Goal: Task Accomplishment & Management: Manage account settings

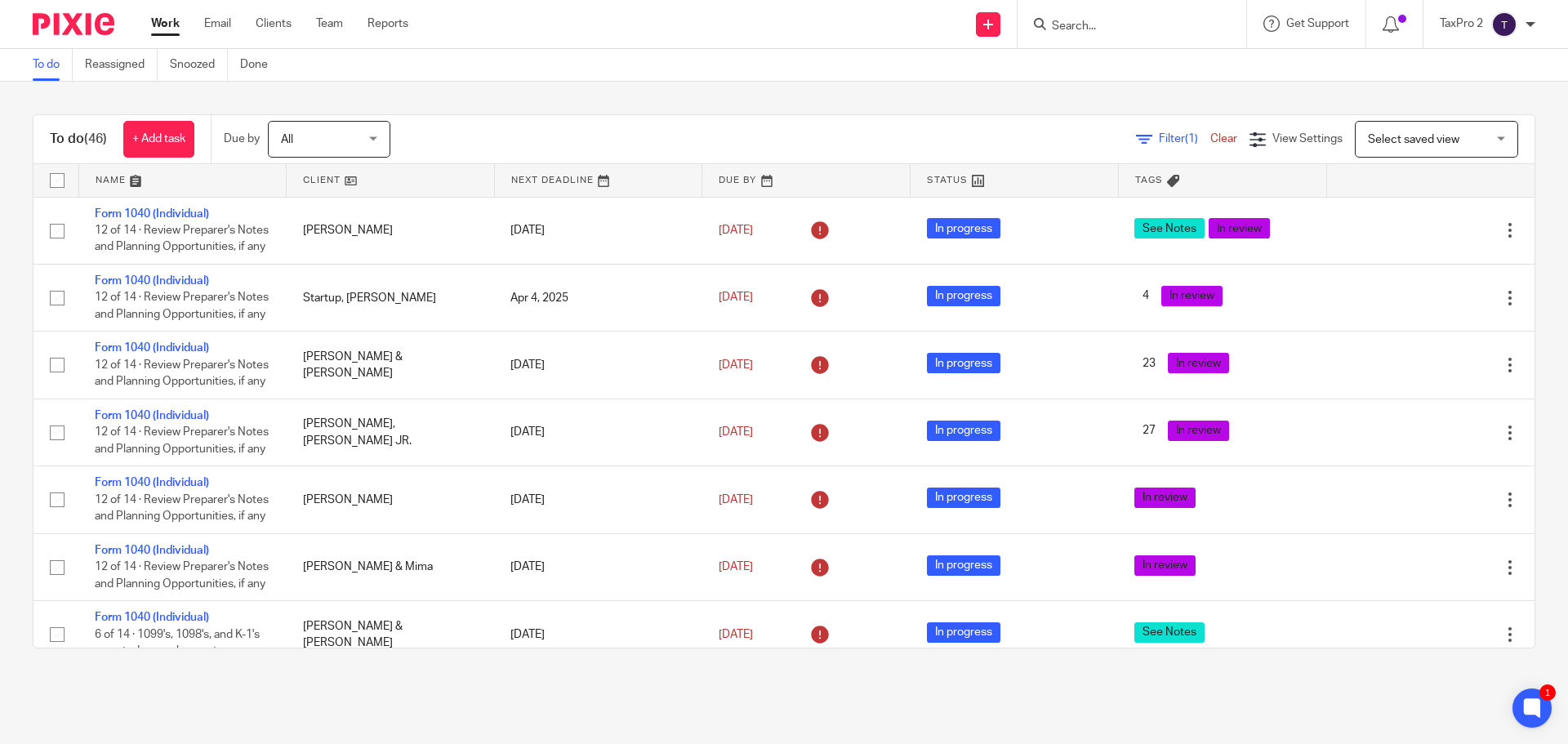
click at [1069, 28] on input "Search" at bounding box center [1123, 27] width 147 height 14
type input "ark"
click at [1113, 56] on link at bounding box center [1185, 70] width 276 height 38
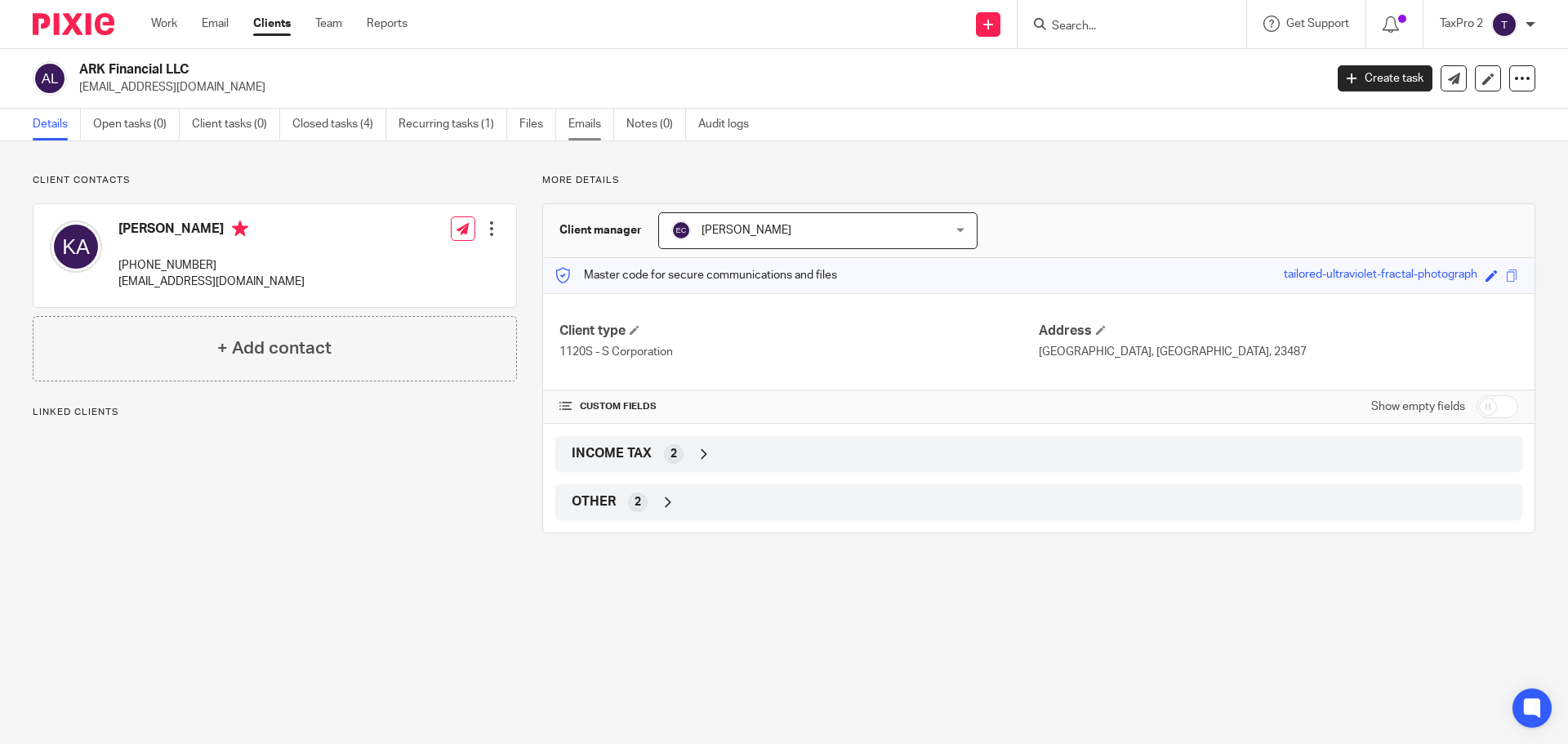
click at [589, 123] on link "Emails" at bounding box center [591, 124] width 46 height 31
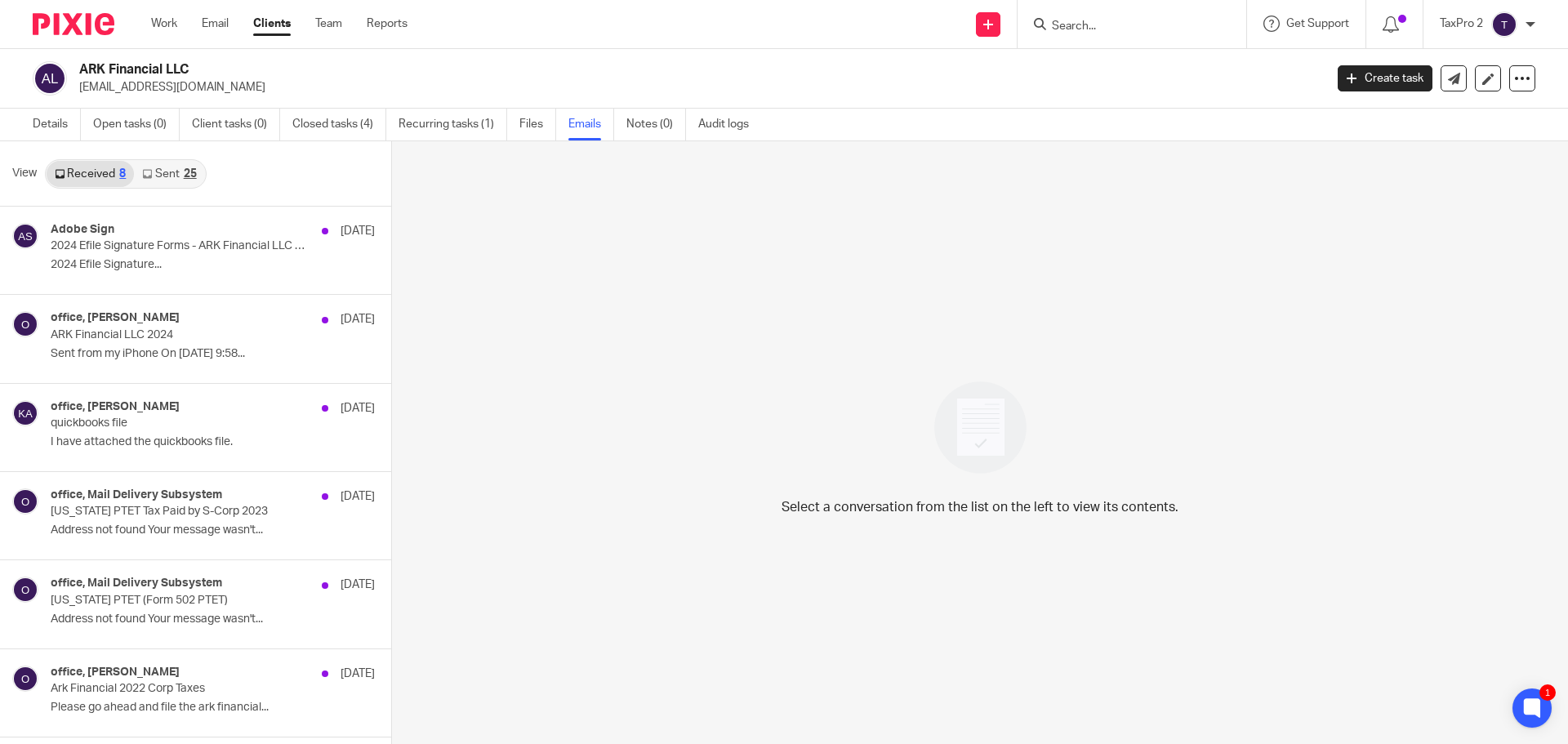
click at [160, 171] on link "Sent 25" at bounding box center [169, 174] width 70 height 26
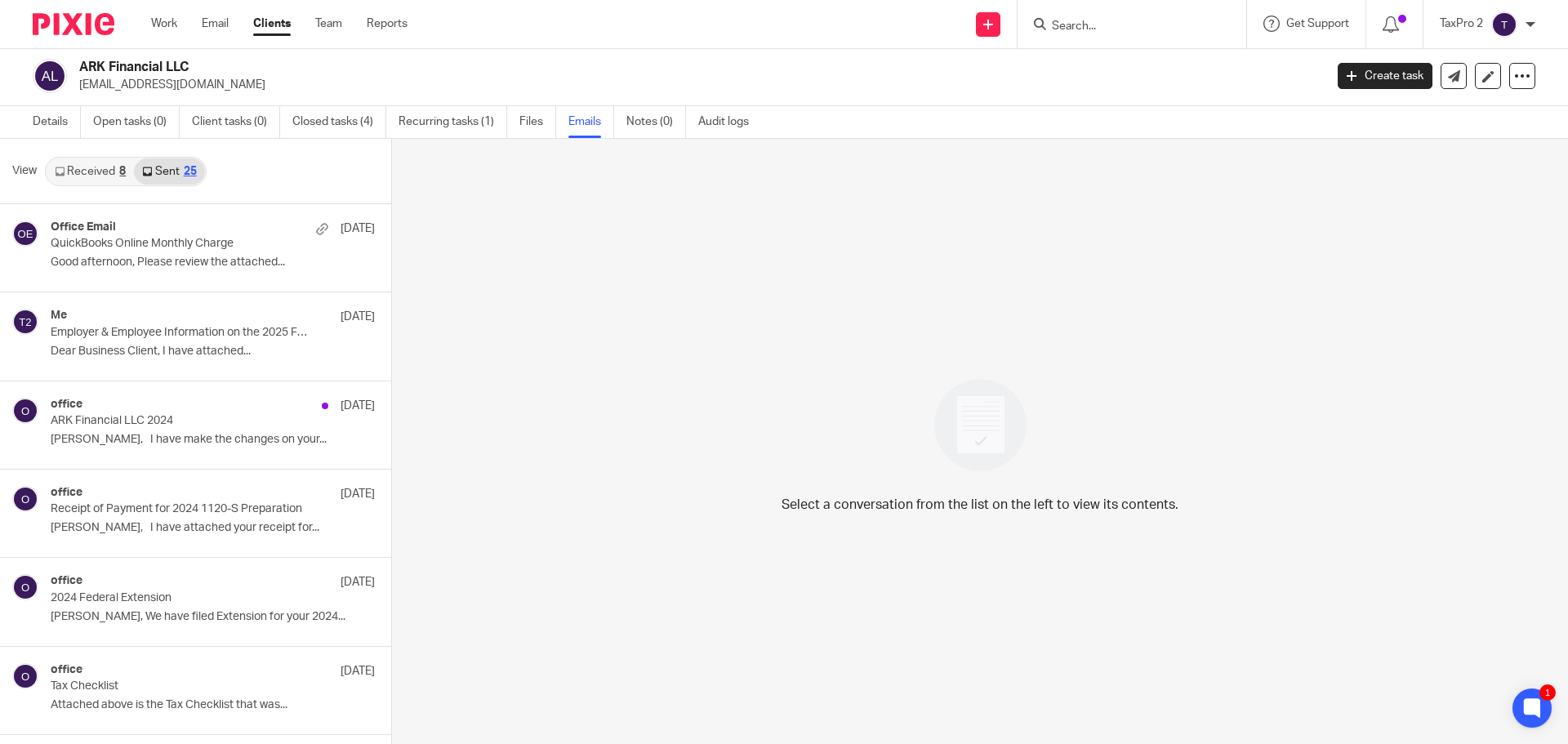
click at [94, 171] on link "Received 8" at bounding box center [90, 171] width 87 height 26
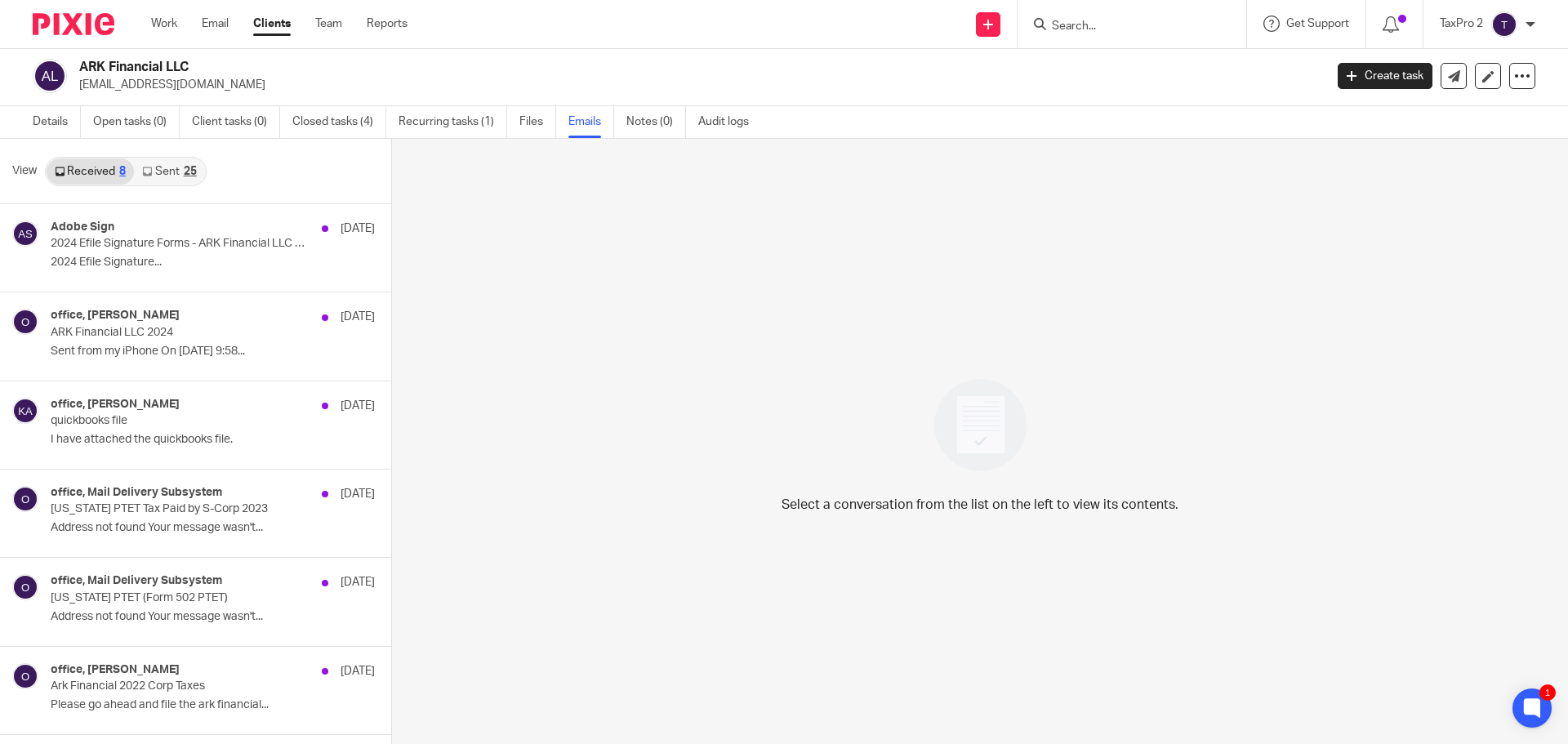
click at [162, 163] on link "Sent 25" at bounding box center [169, 171] width 70 height 26
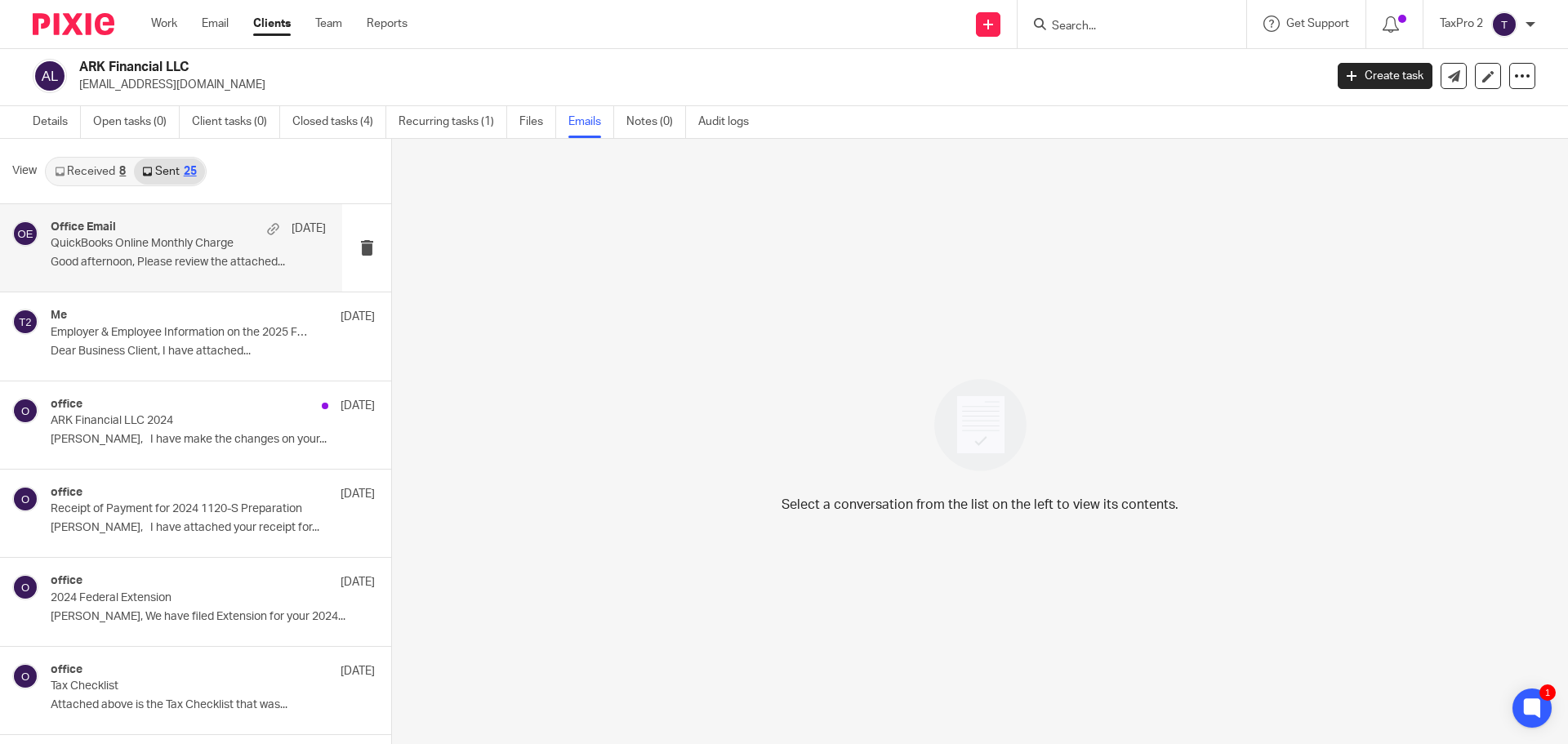
click at [170, 255] on p "Good afternoon, Please review the attached..." at bounding box center [188, 262] width 275 height 13
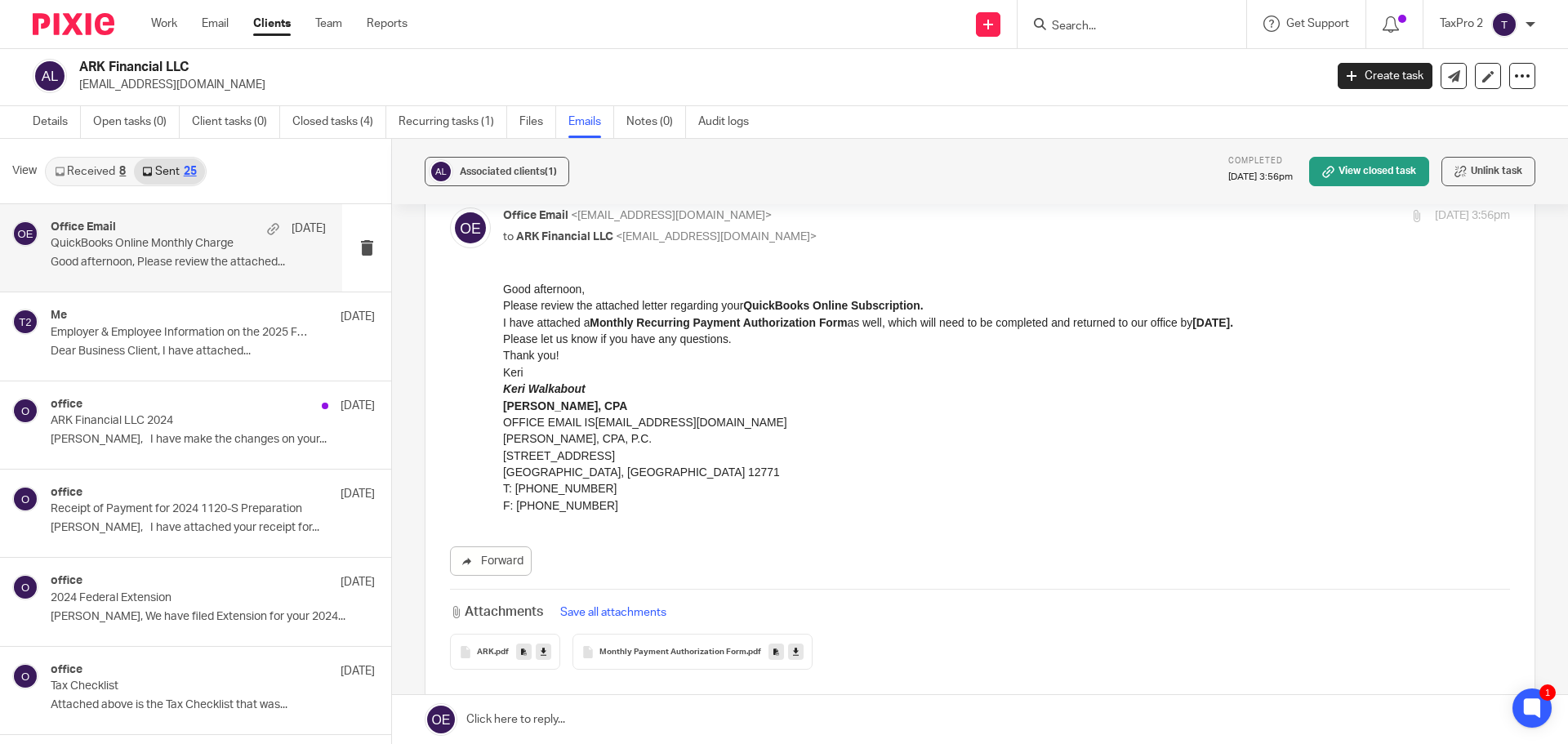
scroll to position [0, 0]
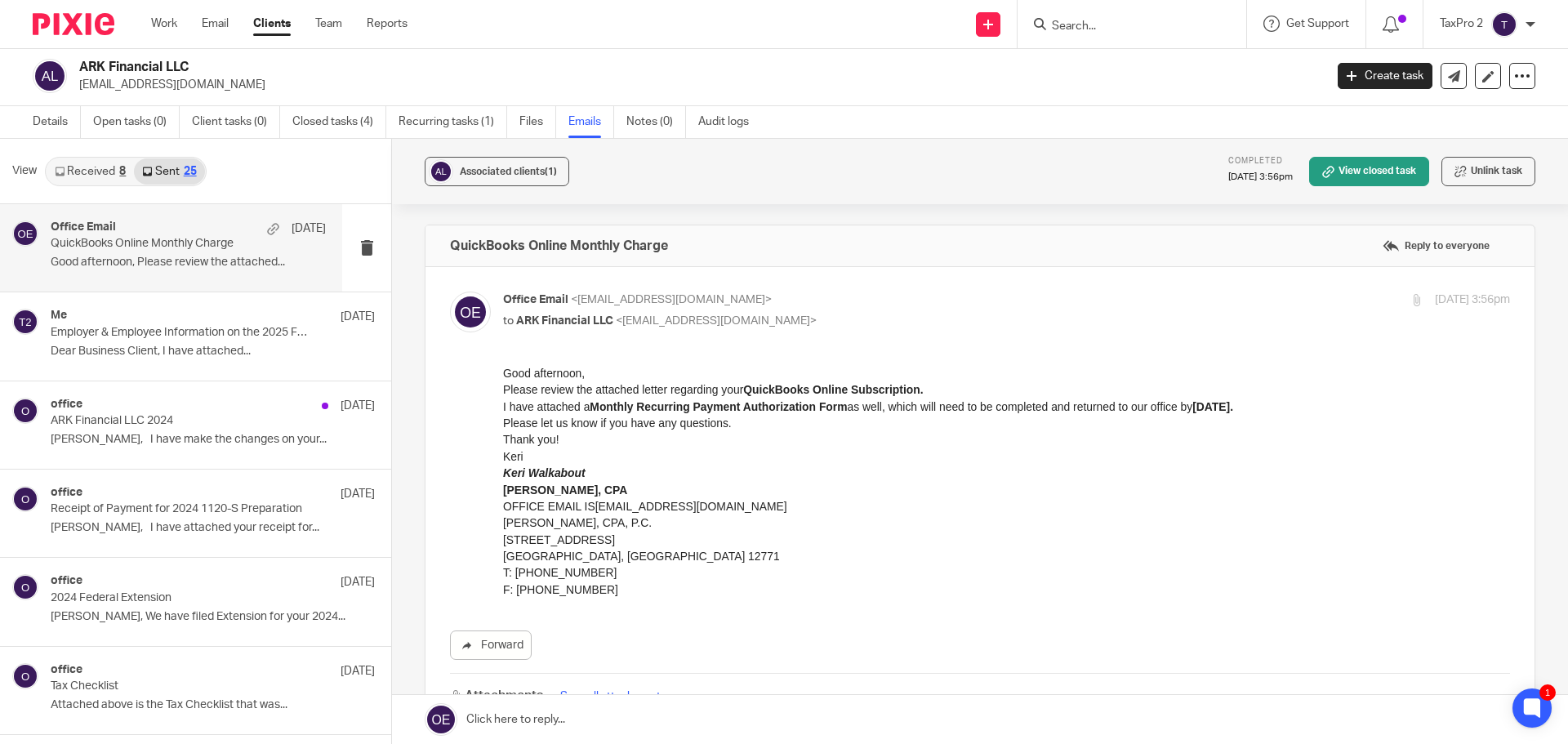
click at [1073, 22] on input "Search" at bounding box center [1123, 27] width 147 height 14
type input "ark"
click button "submit" at bounding box center [0, 0] width 0 height 0
click at [1104, 68] on link at bounding box center [1185, 70] width 276 height 38
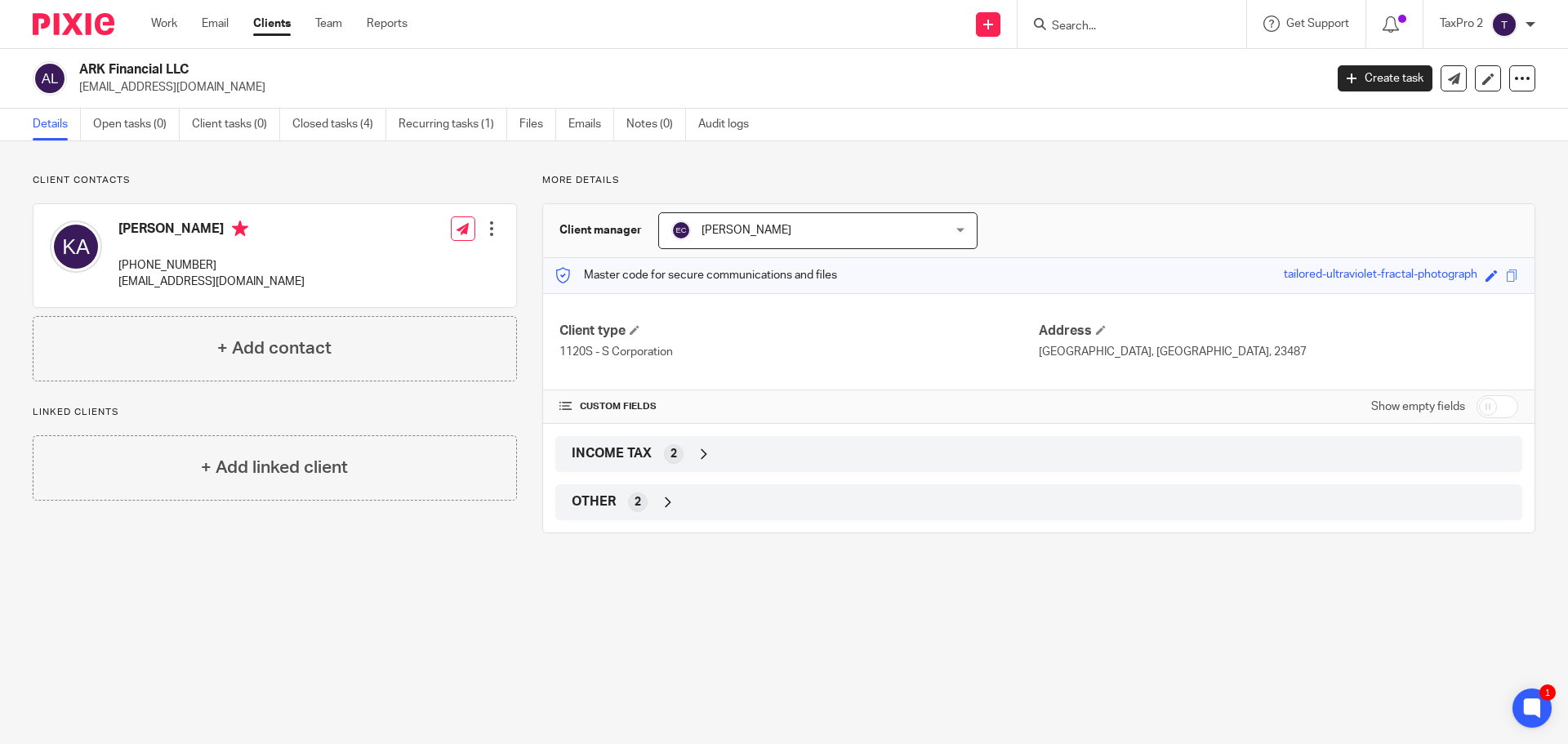
click at [1072, 22] on input "Search" at bounding box center [1123, 27] width 147 height 14
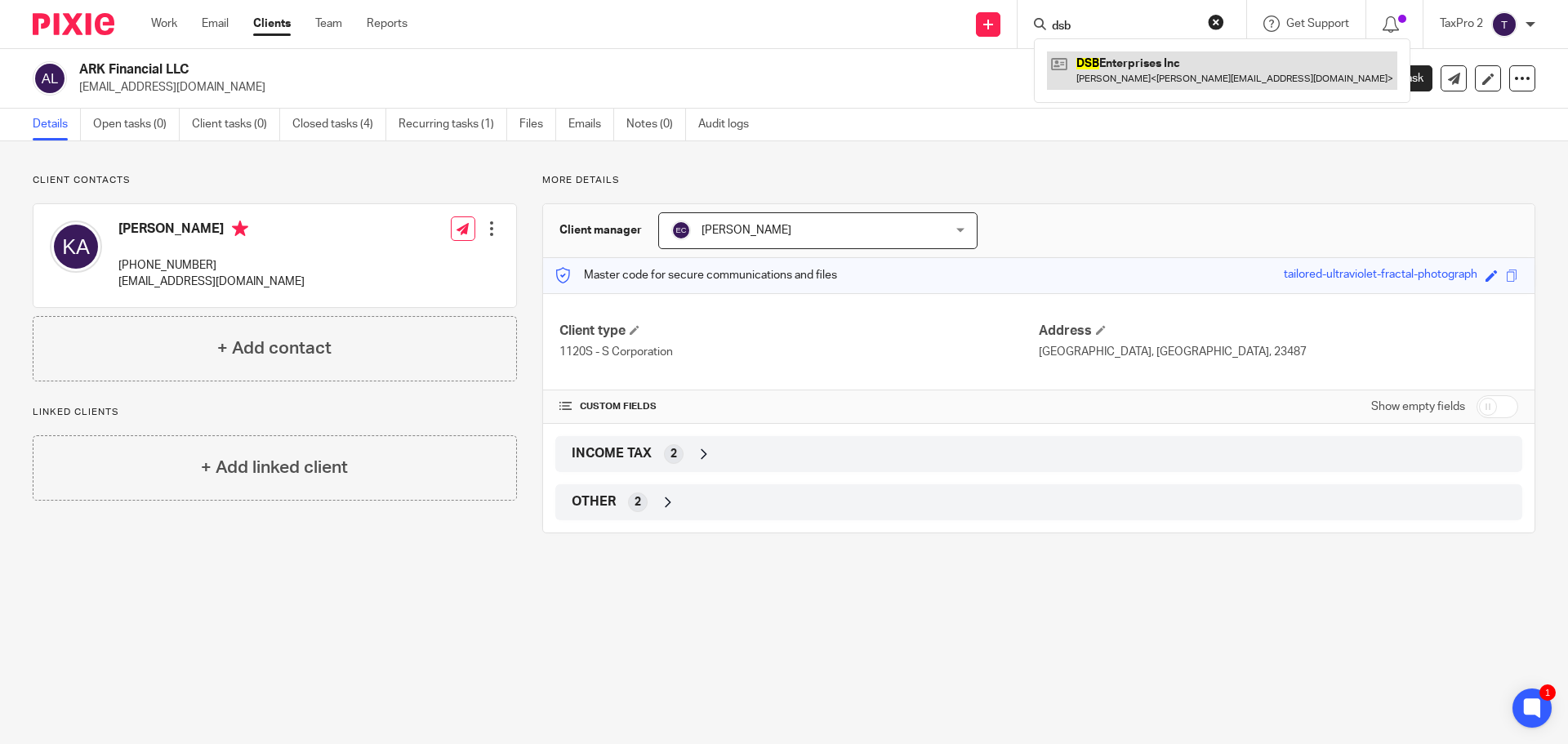
type input "dsb"
click at [1151, 57] on link at bounding box center [1221, 70] width 350 height 38
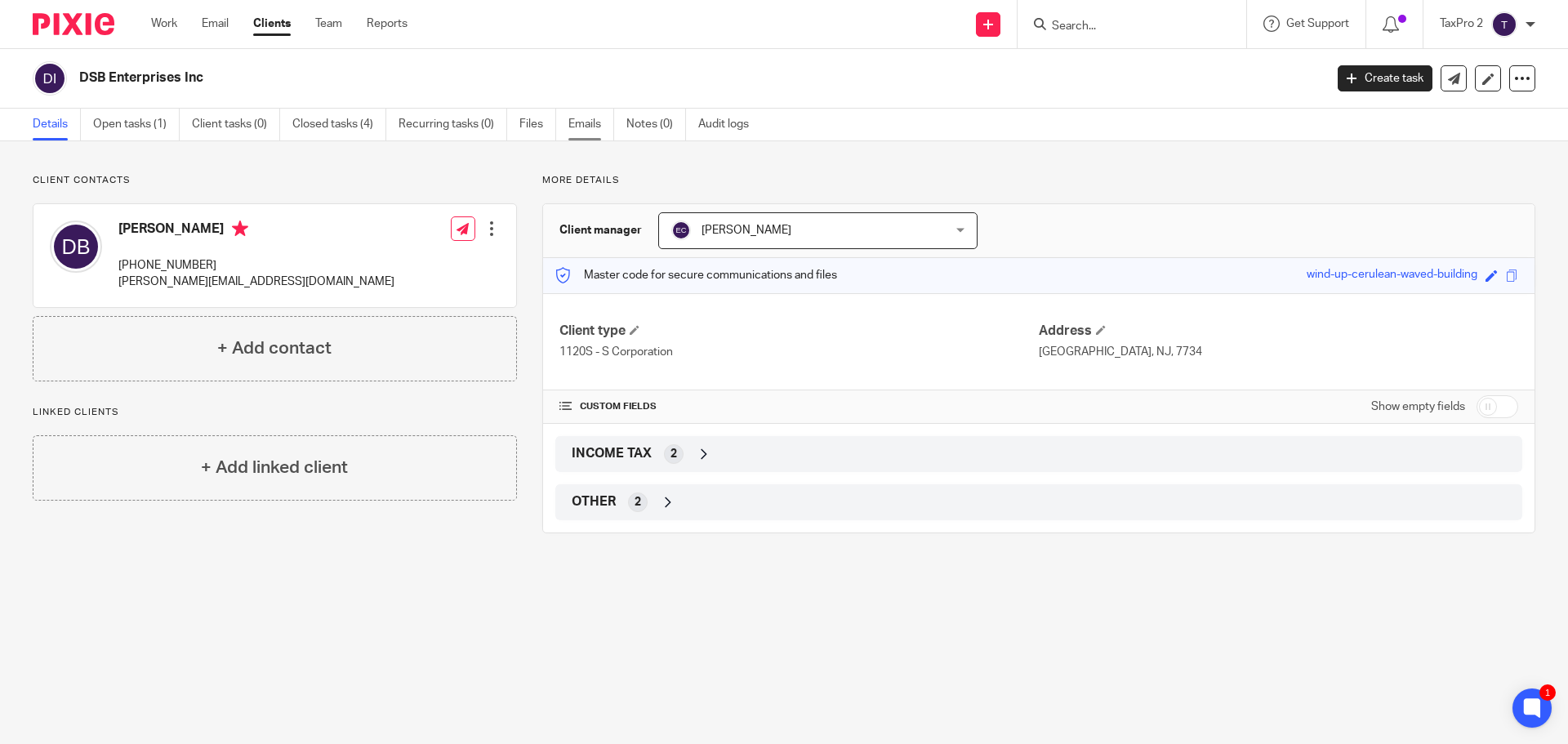
click at [590, 122] on link "Emails" at bounding box center [591, 124] width 46 height 31
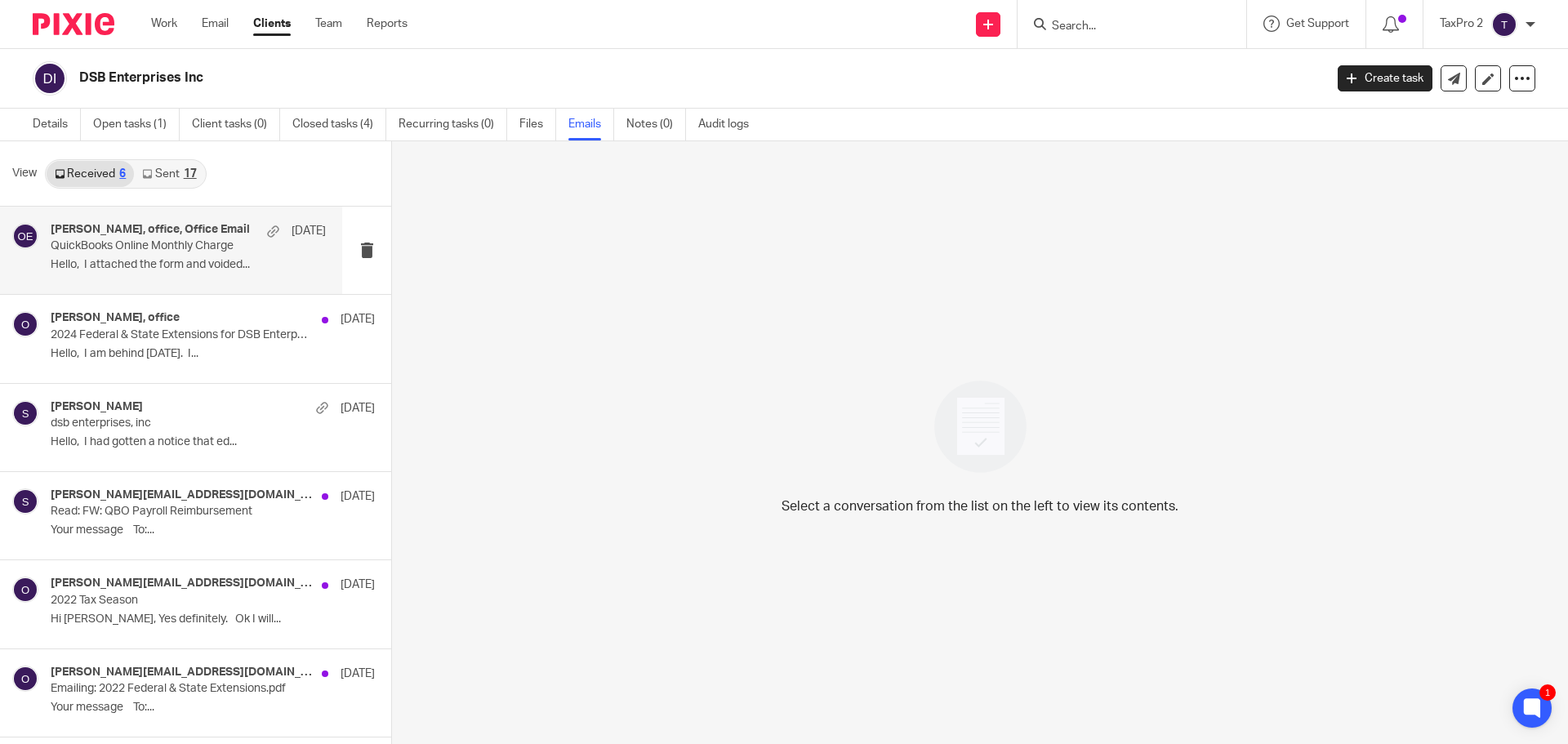
click at [150, 266] on p "Hello, I attached the form and voided..." at bounding box center [188, 264] width 275 height 13
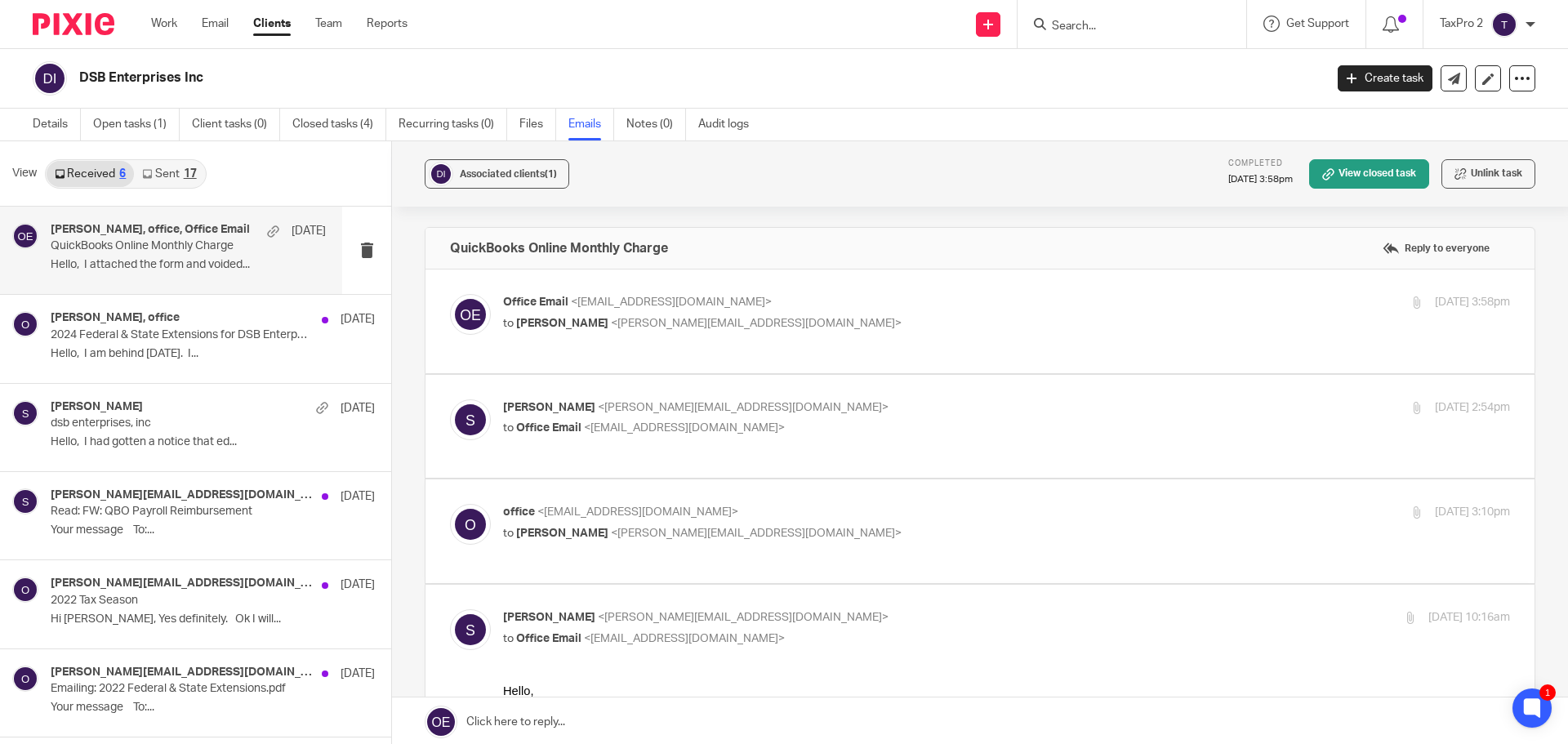
click at [1084, 18] on form at bounding box center [1137, 23] width 174 height 21
click at [1068, 29] on input "Search" at bounding box center [1123, 27] width 147 height 14
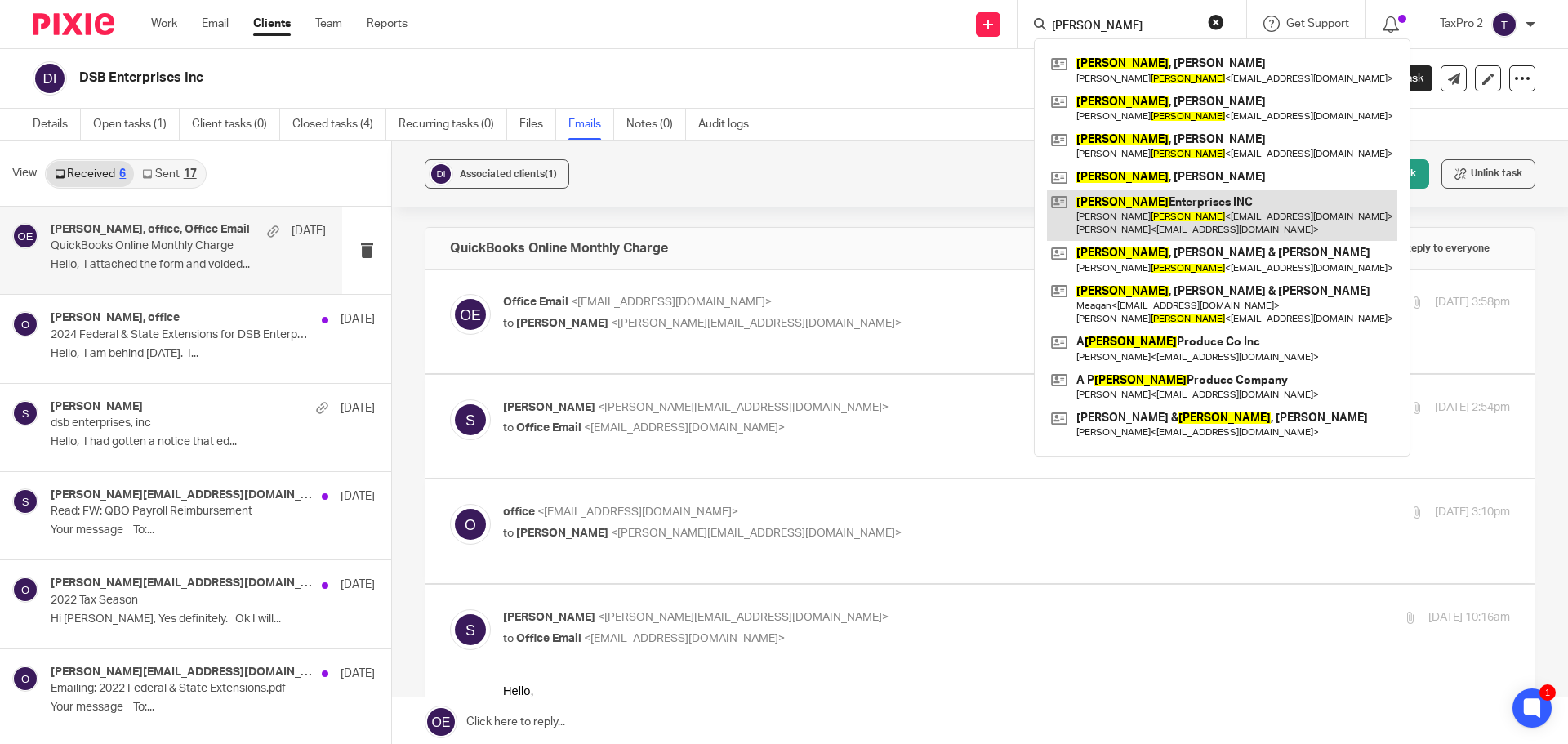
type input "[PERSON_NAME]"
click at [1157, 212] on link at bounding box center [1221, 215] width 350 height 50
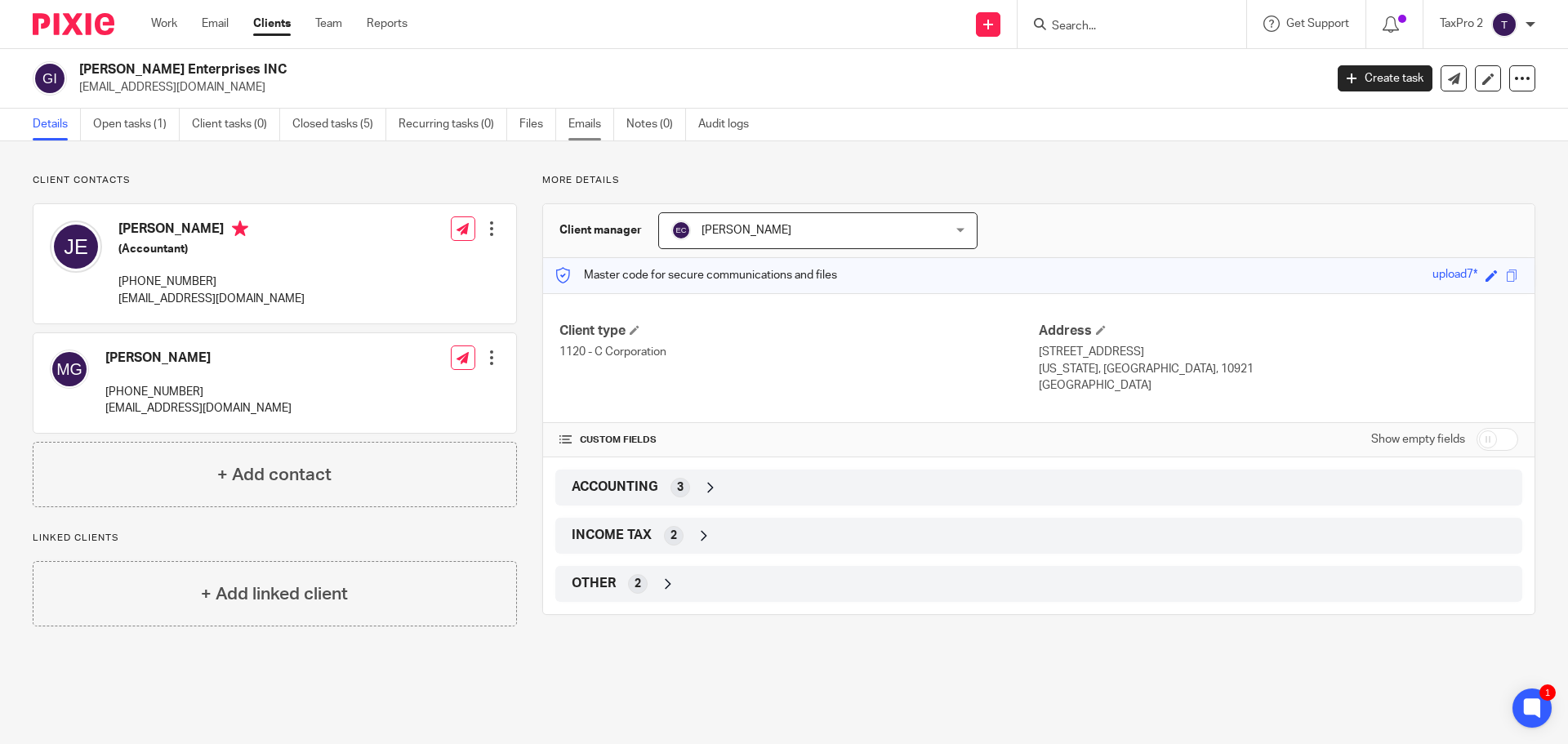
click at [572, 120] on link "Emails" at bounding box center [591, 124] width 46 height 31
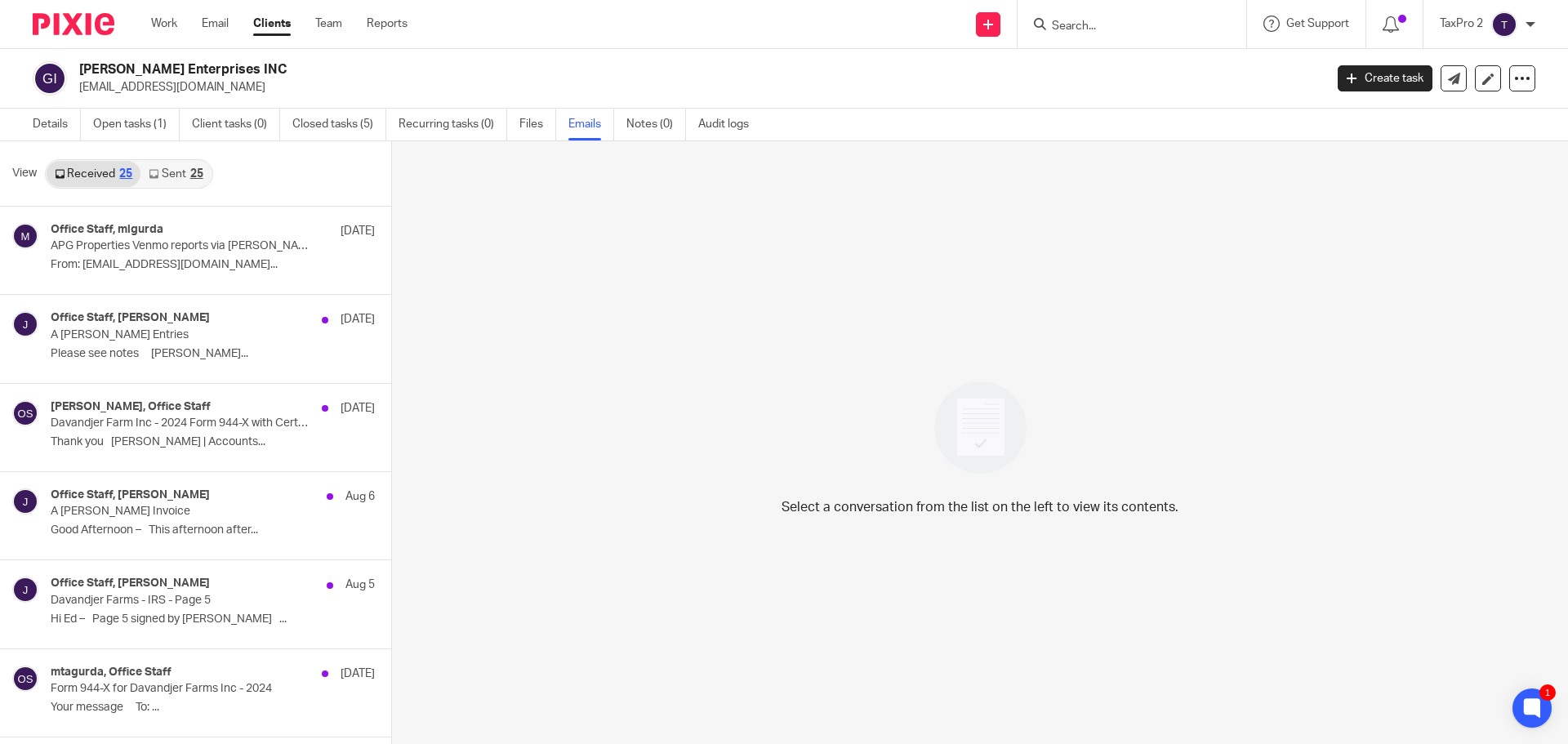
click at [166, 175] on link "Sent 25" at bounding box center [176, 174] width 70 height 26
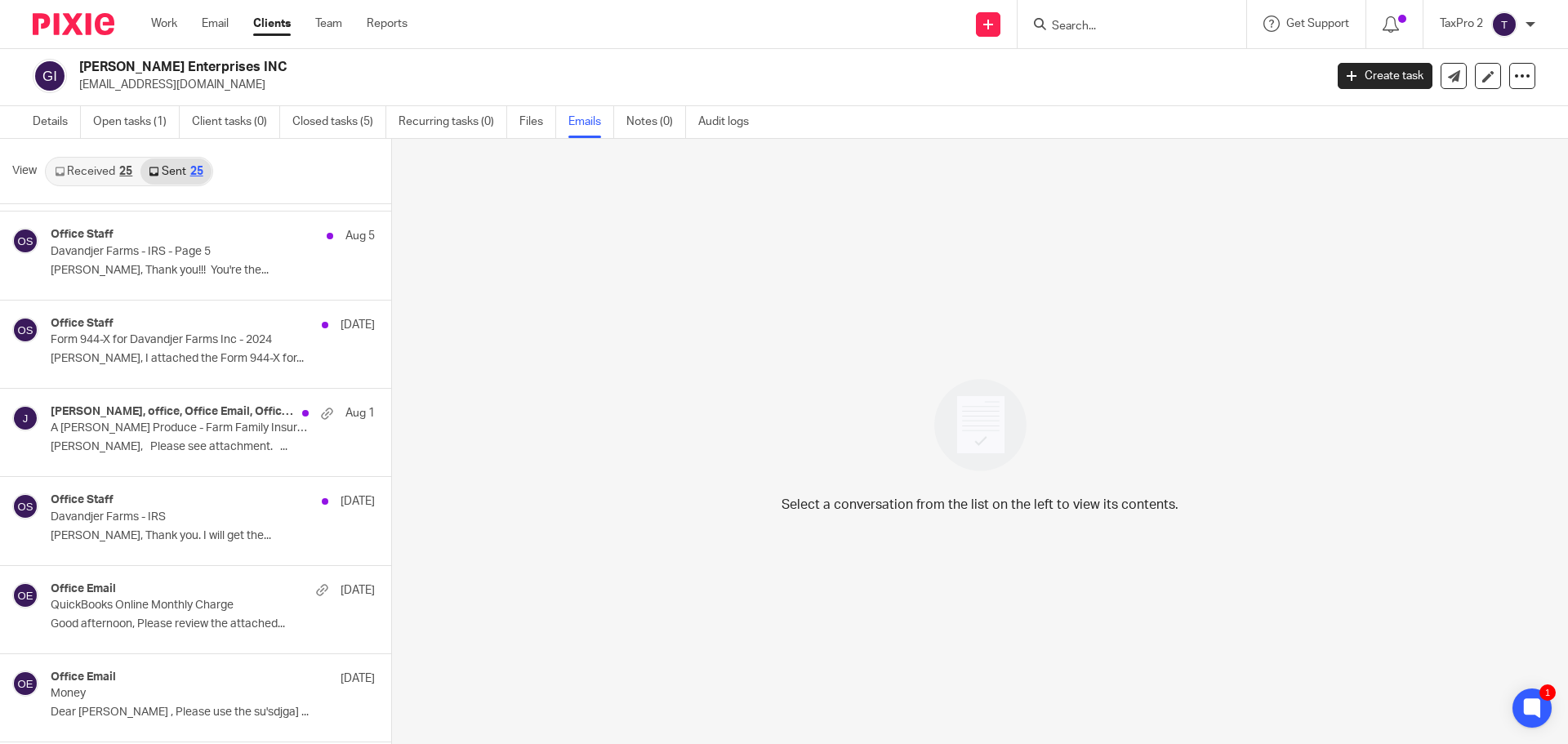
scroll to position [571, 0]
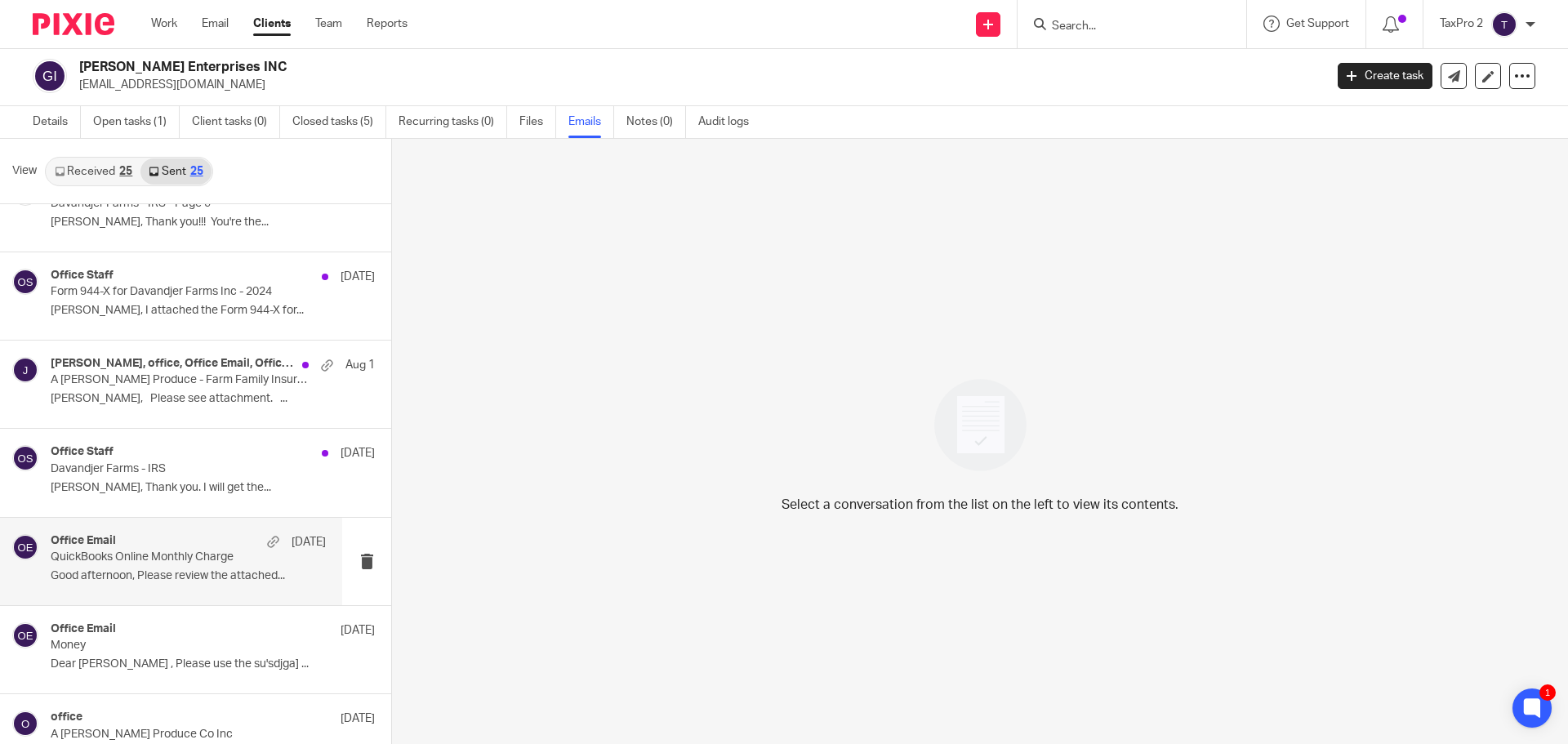
click at [174, 569] on p "Good afternoon, Please review the attached..." at bounding box center [188, 575] width 275 height 13
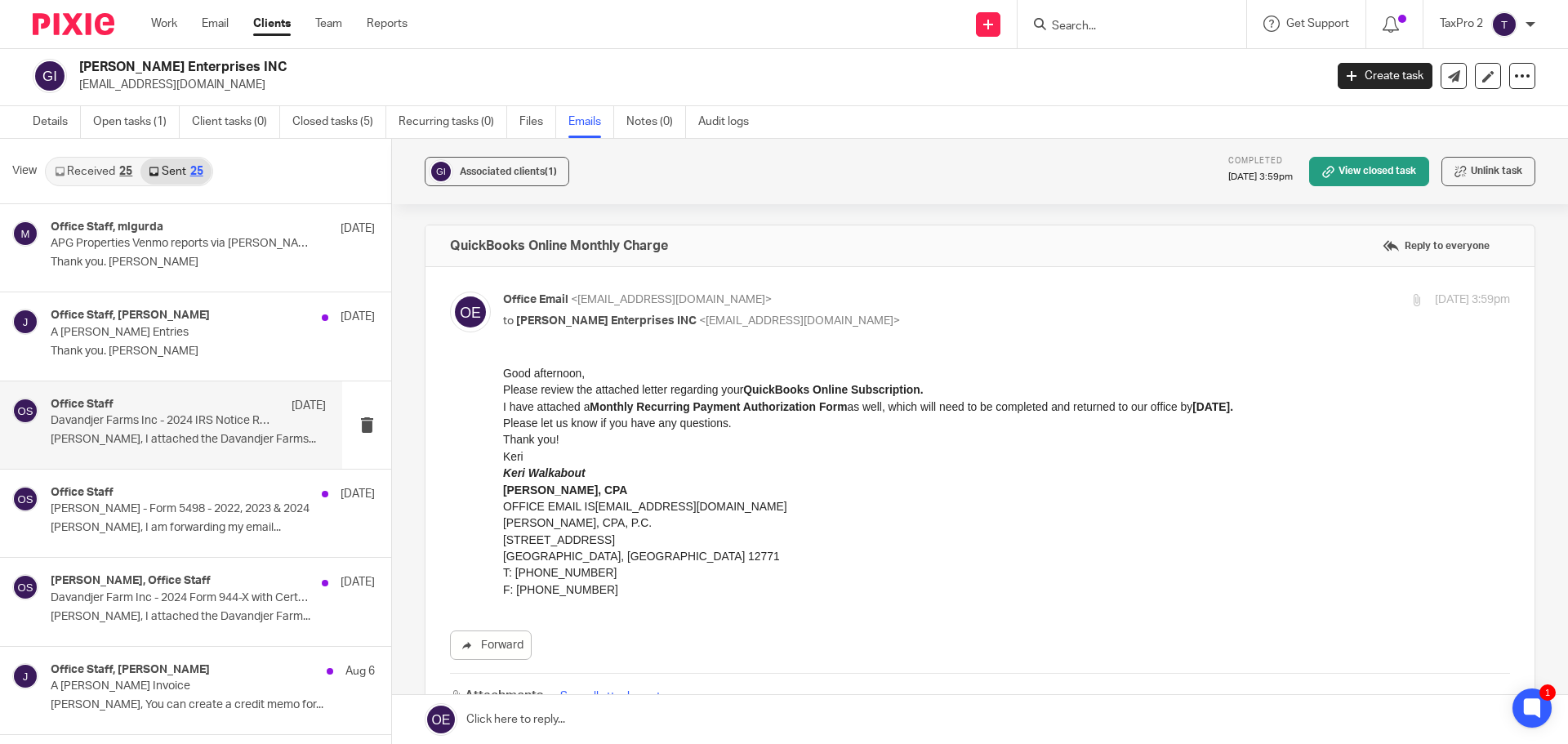
scroll to position [0, 0]
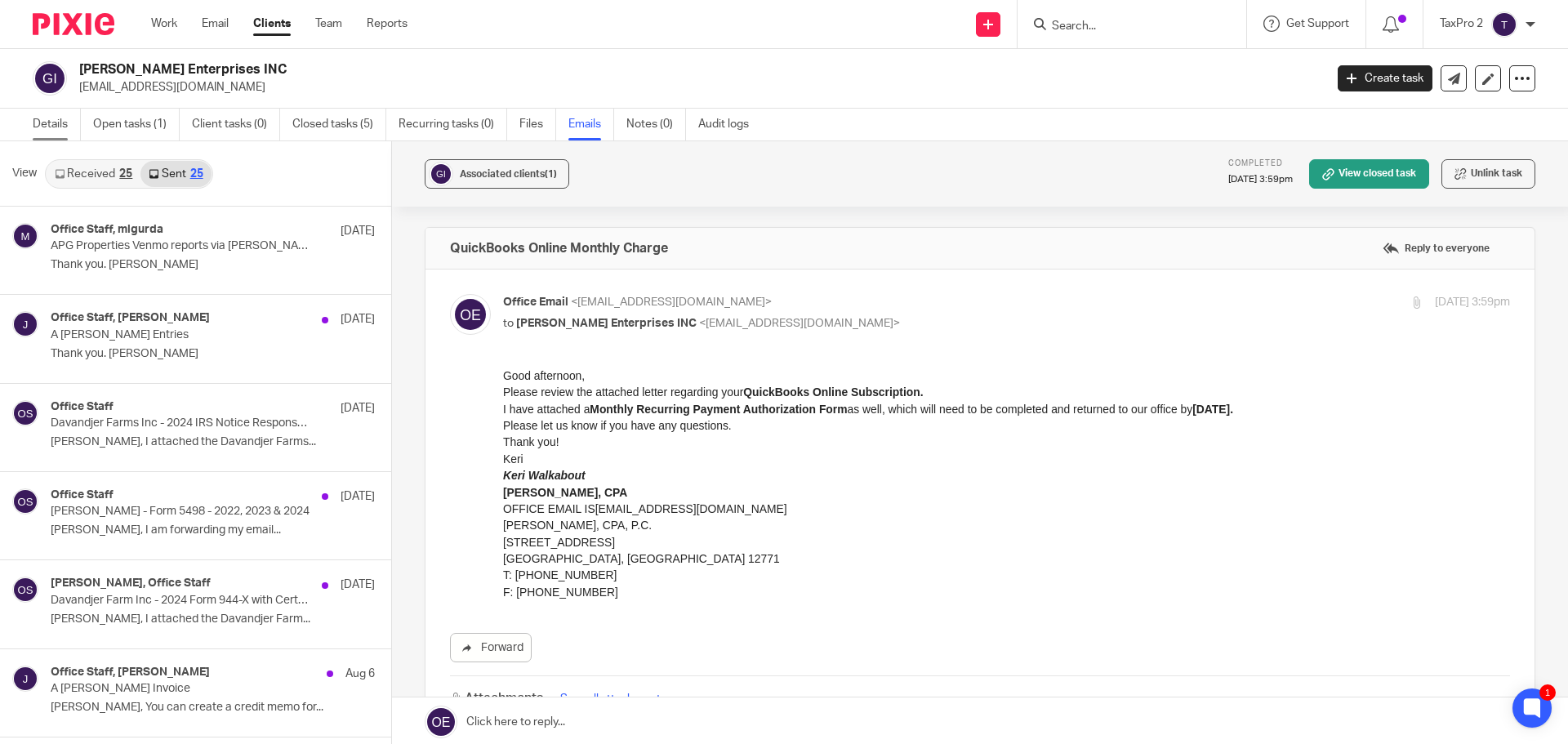
click at [49, 120] on link "Details" at bounding box center [57, 124] width 49 height 31
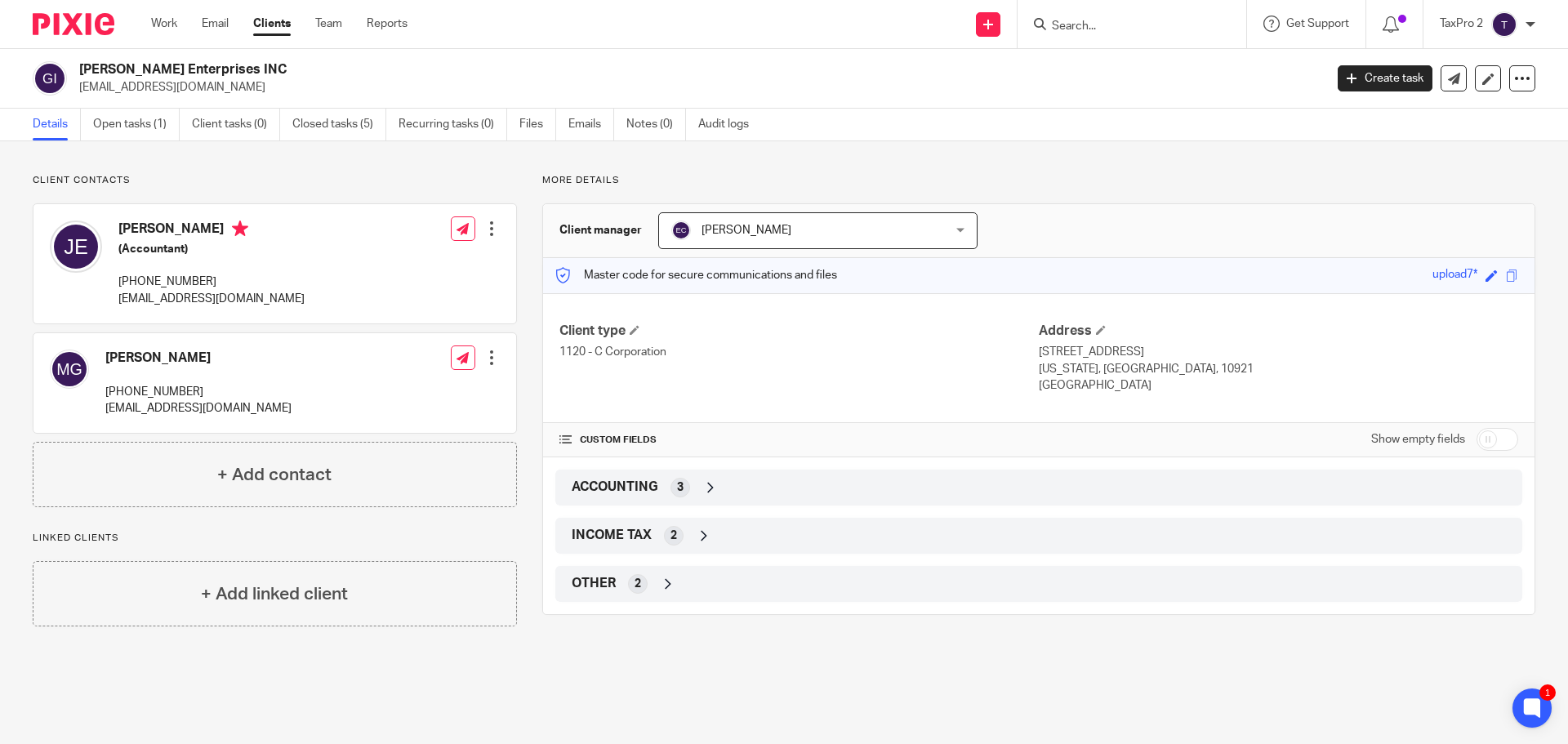
click at [1069, 25] on input "Search" at bounding box center [1123, 27] width 147 height 14
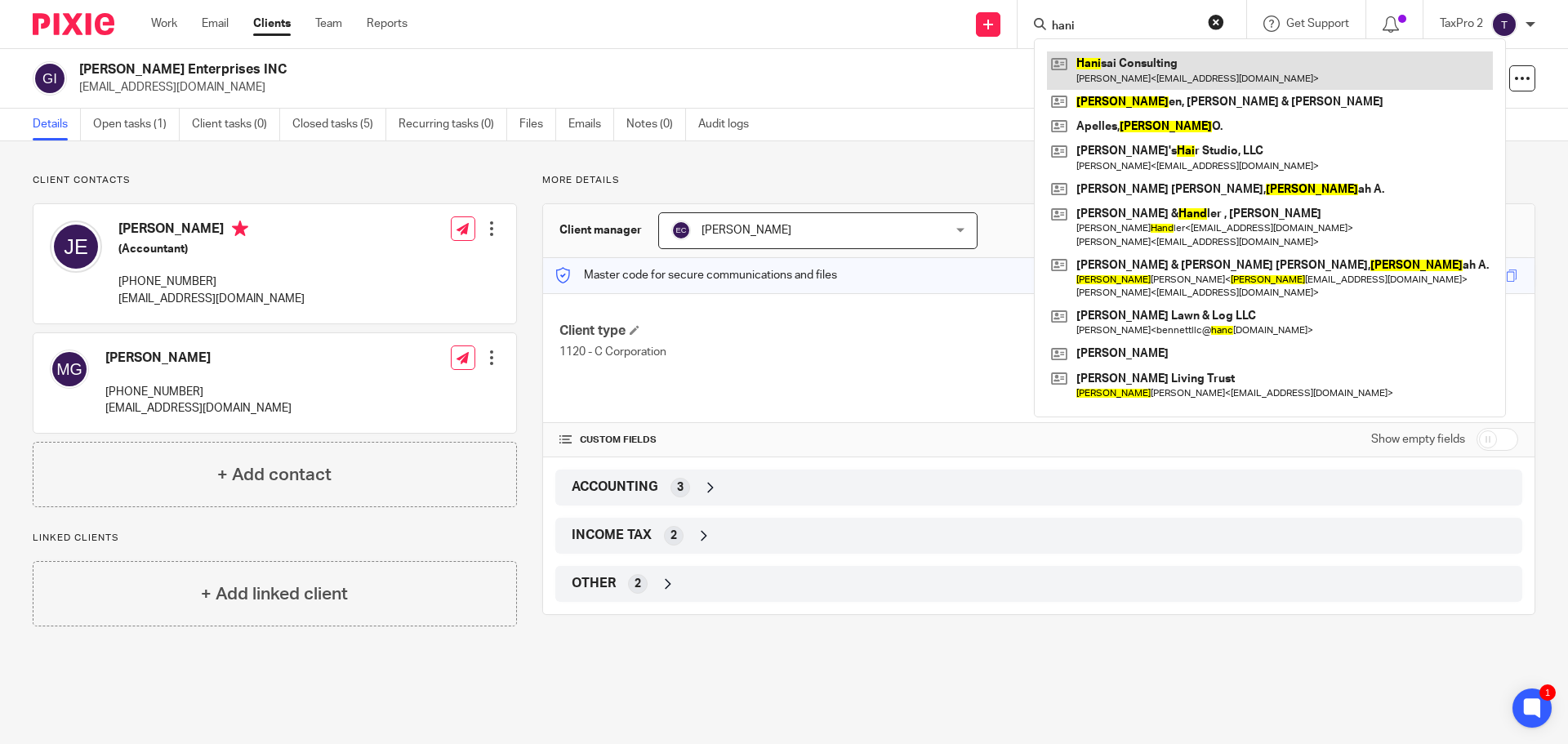
type input "hani"
click at [1152, 62] on link at bounding box center [1269, 70] width 446 height 38
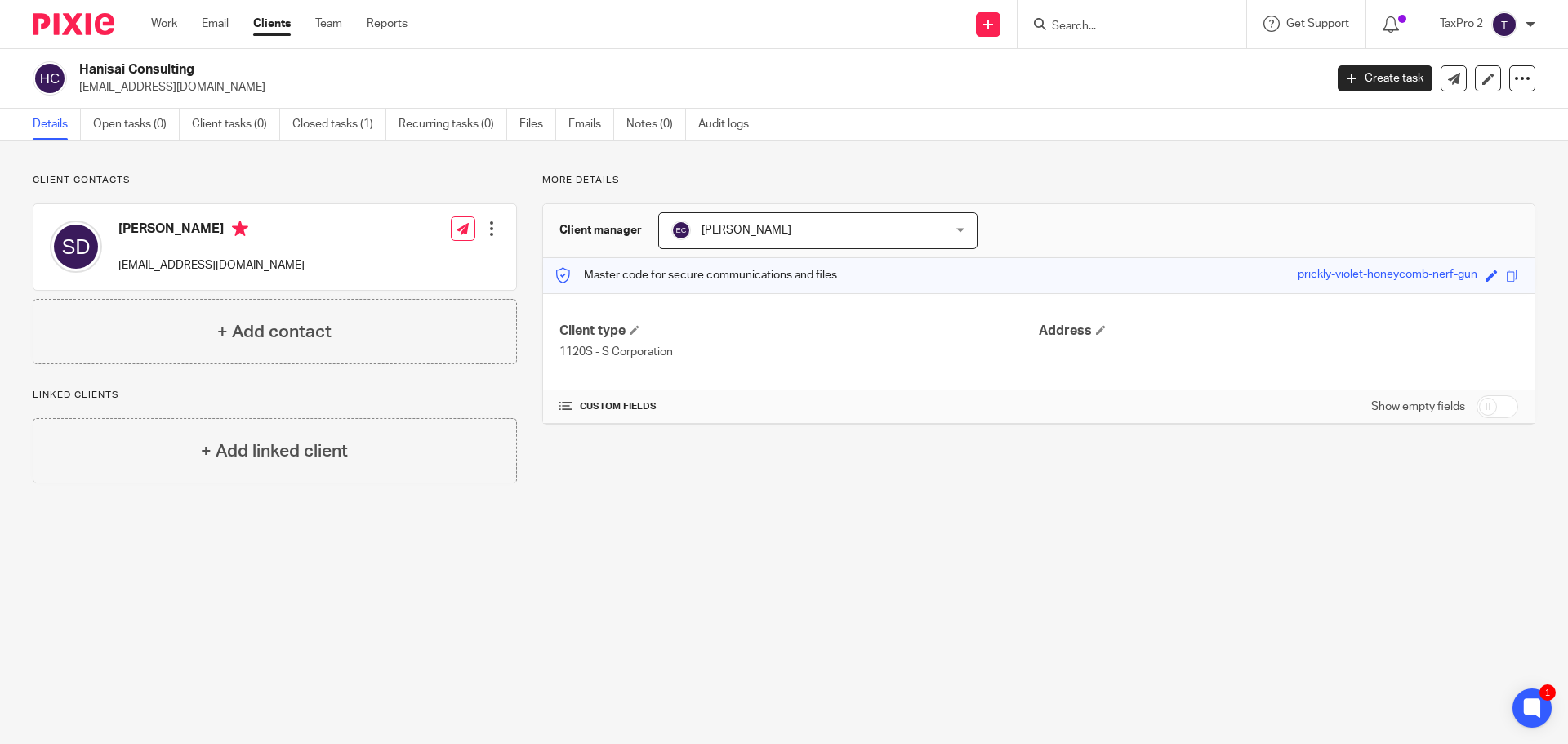
click at [1065, 21] on input "Search" at bounding box center [1123, 27] width 147 height 14
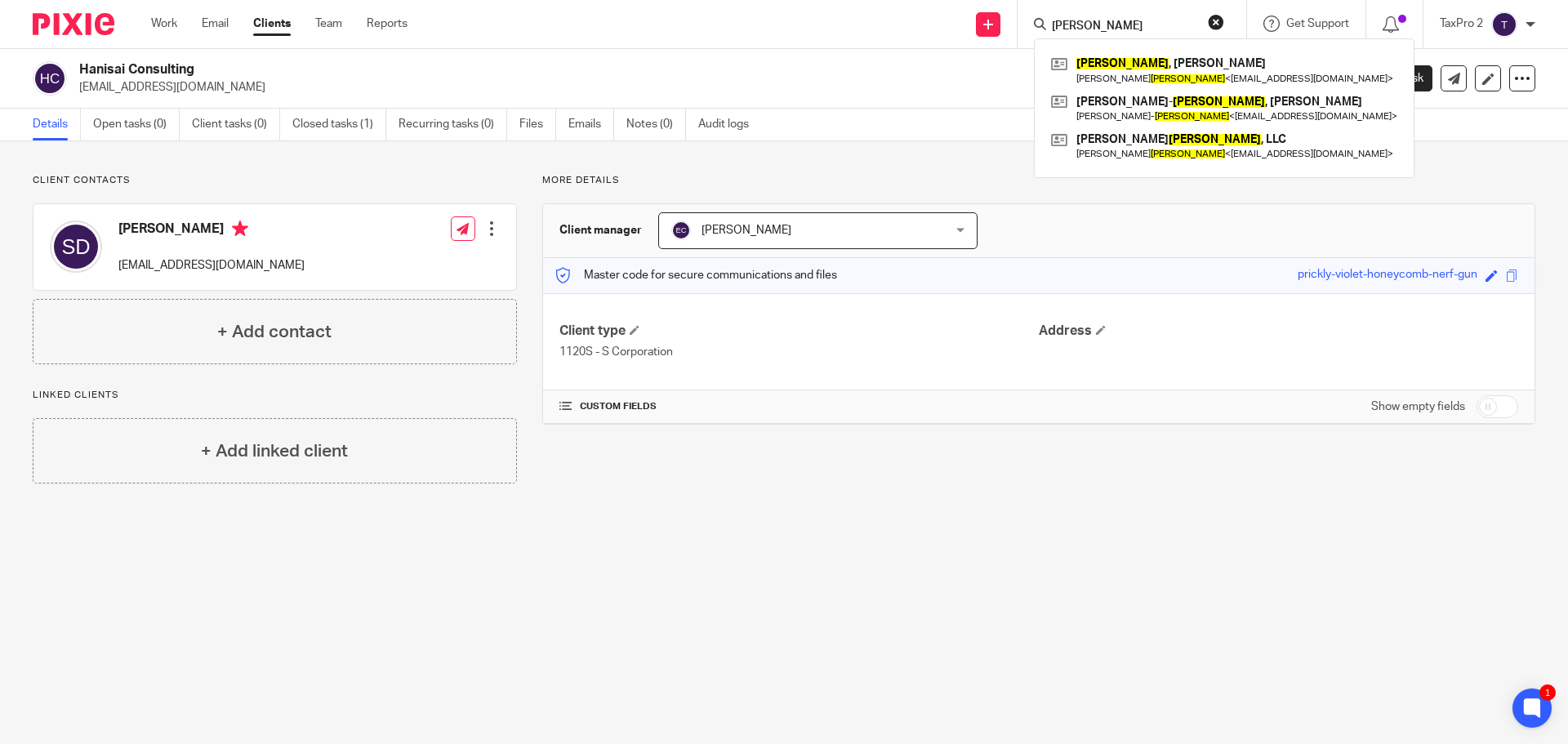
type input "[PERSON_NAME]"
drag, startPoint x: 1082, startPoint y: 29, endPoint x: 1002, endPoint y: 20, distance: 80.5
click at [1002, 20] on div "Send new email Create task Add client Request signature [PERSON_NAME] [PERSON_N…" at bounding box center [1000, 24] width 1136 height 49
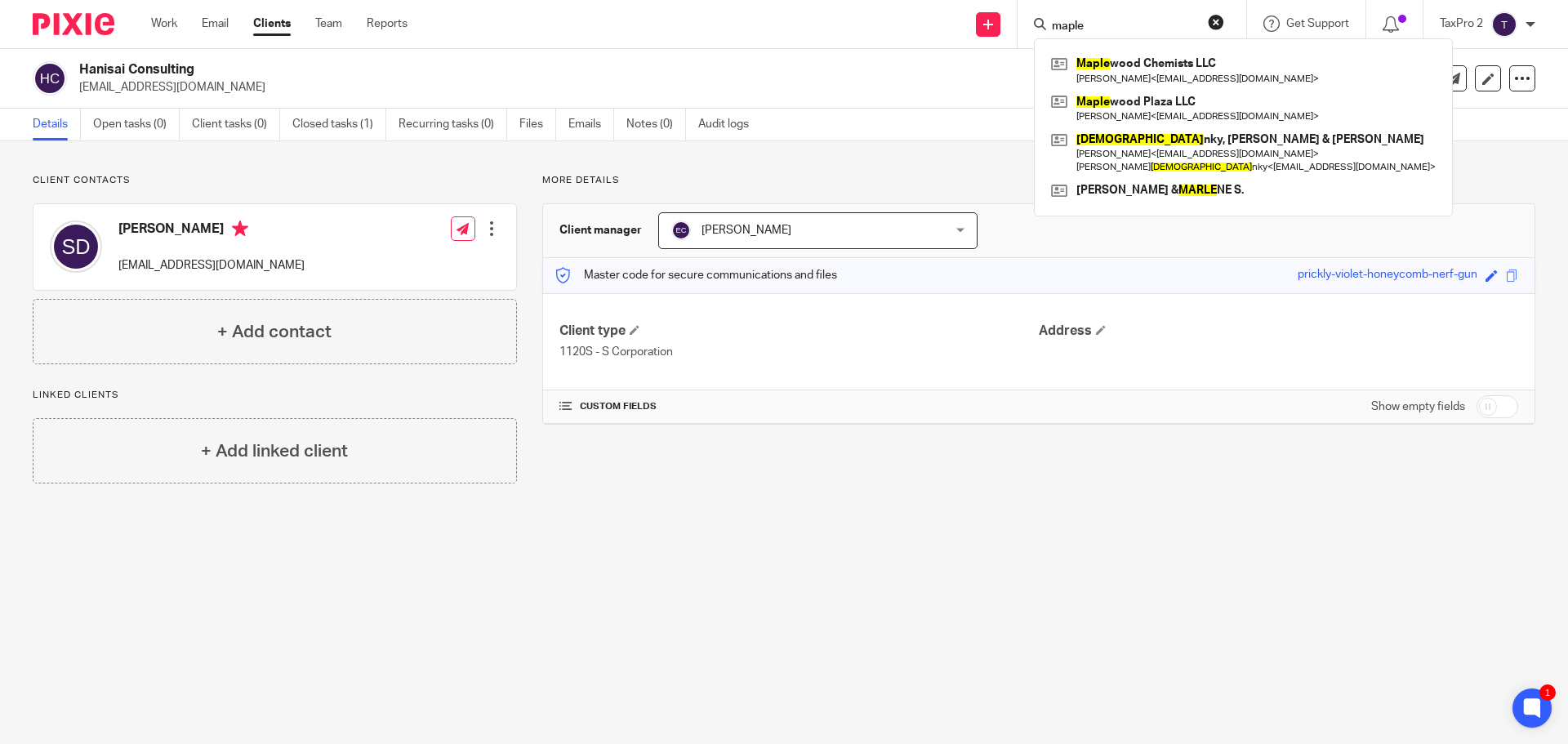
drag, startPoint x: 1092, startPoint y: 19, endPoint x: 1037, endPoint y: 19, distance: 55.0
click at [1037, 19] on div "maple" at bounding box center [1129, 23] width 190 height 21
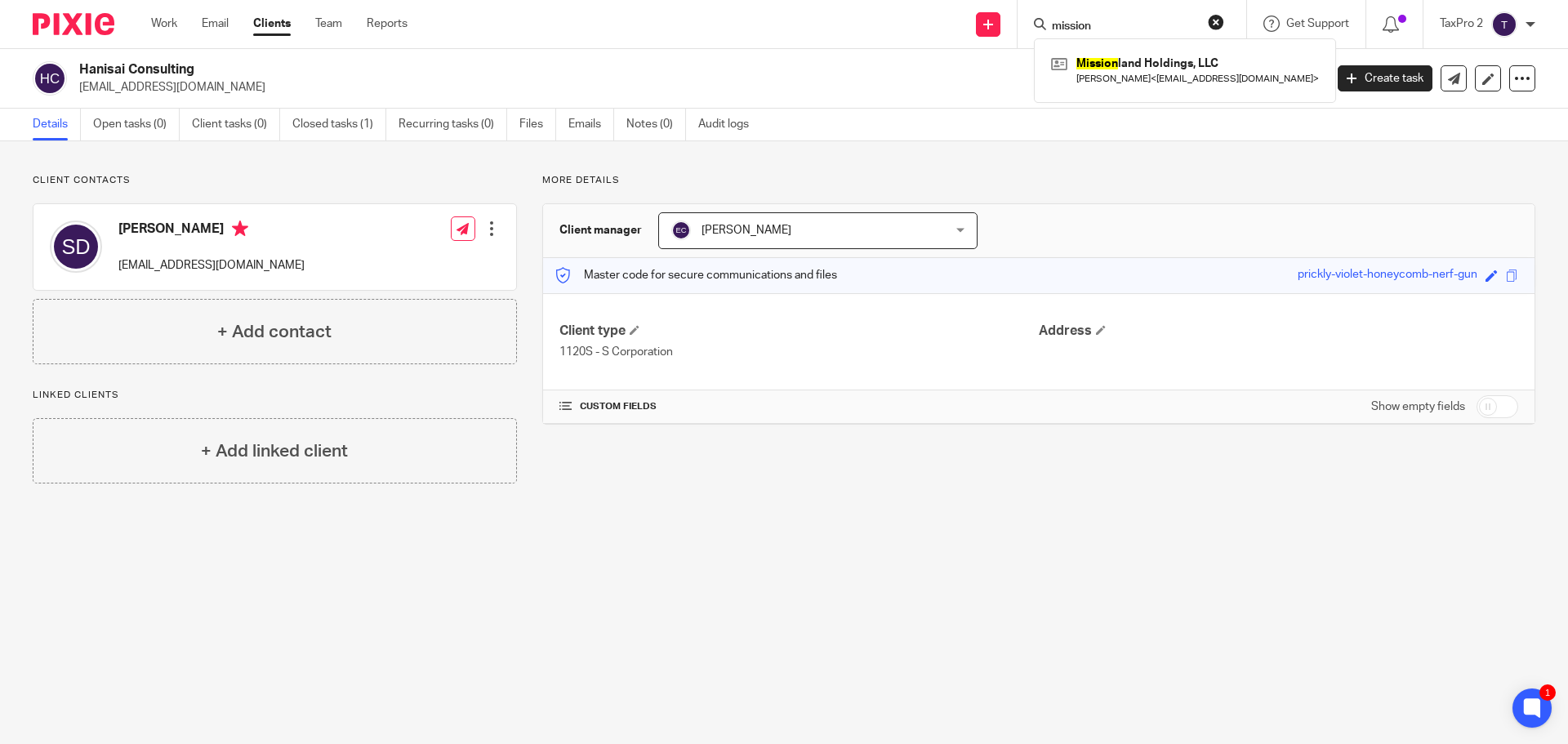
drag, startPoint x: 1114, startPoint y: 19, endPoint x: 1032, endPoint y: 22, distance: 82.1
click at [1034, 22] on div "mission" at bounding box center [1129, 23] width 190 height 21
type input "naa"
click at [1122, 61] on link at bounding box center [1185, 70] width 276 height 38
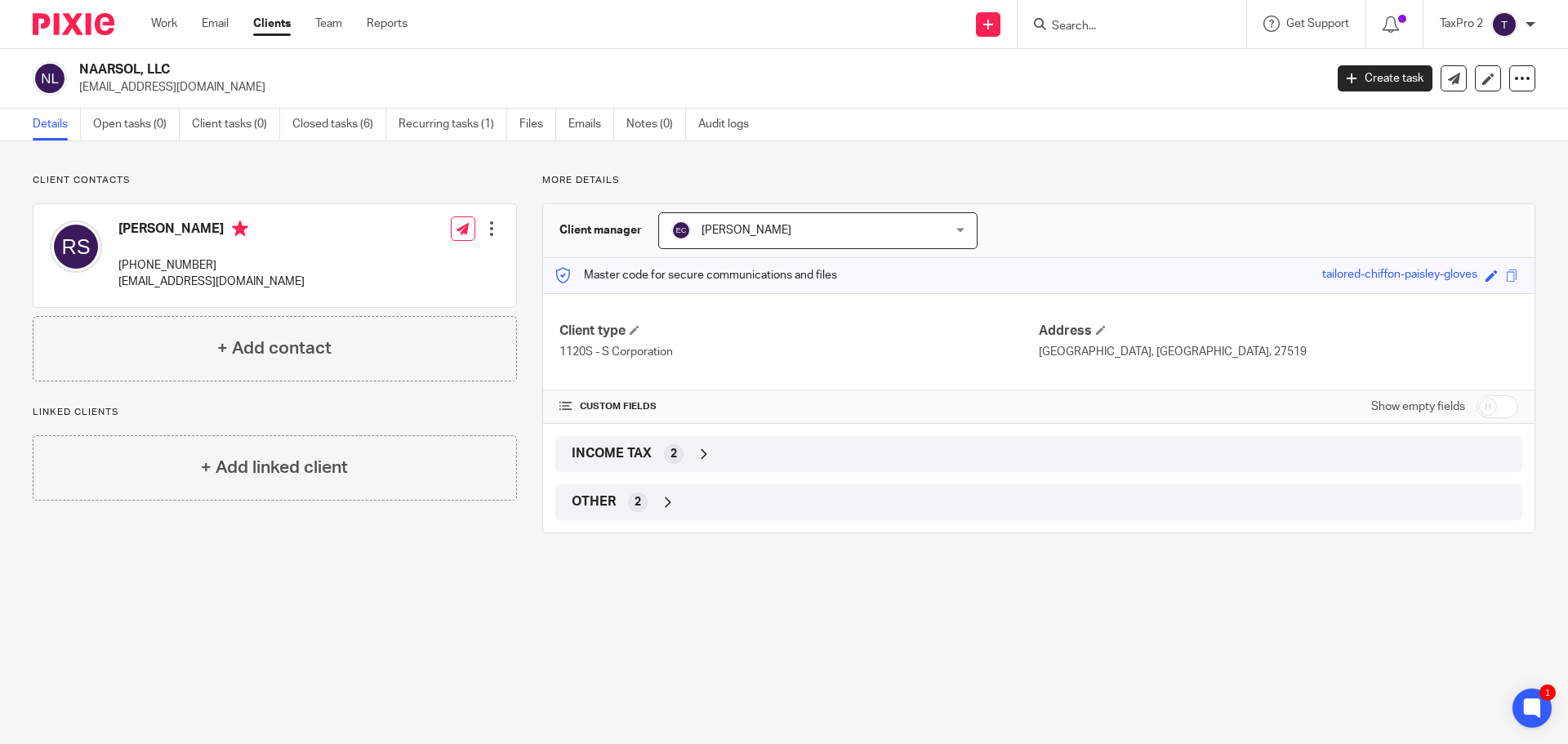
click at [1058, 13] on div at bounding box center [1132, 24] width 229 height 49
click at [1059, 31] on input "Search" at bounding box center [1123, 27] width 147 height 14
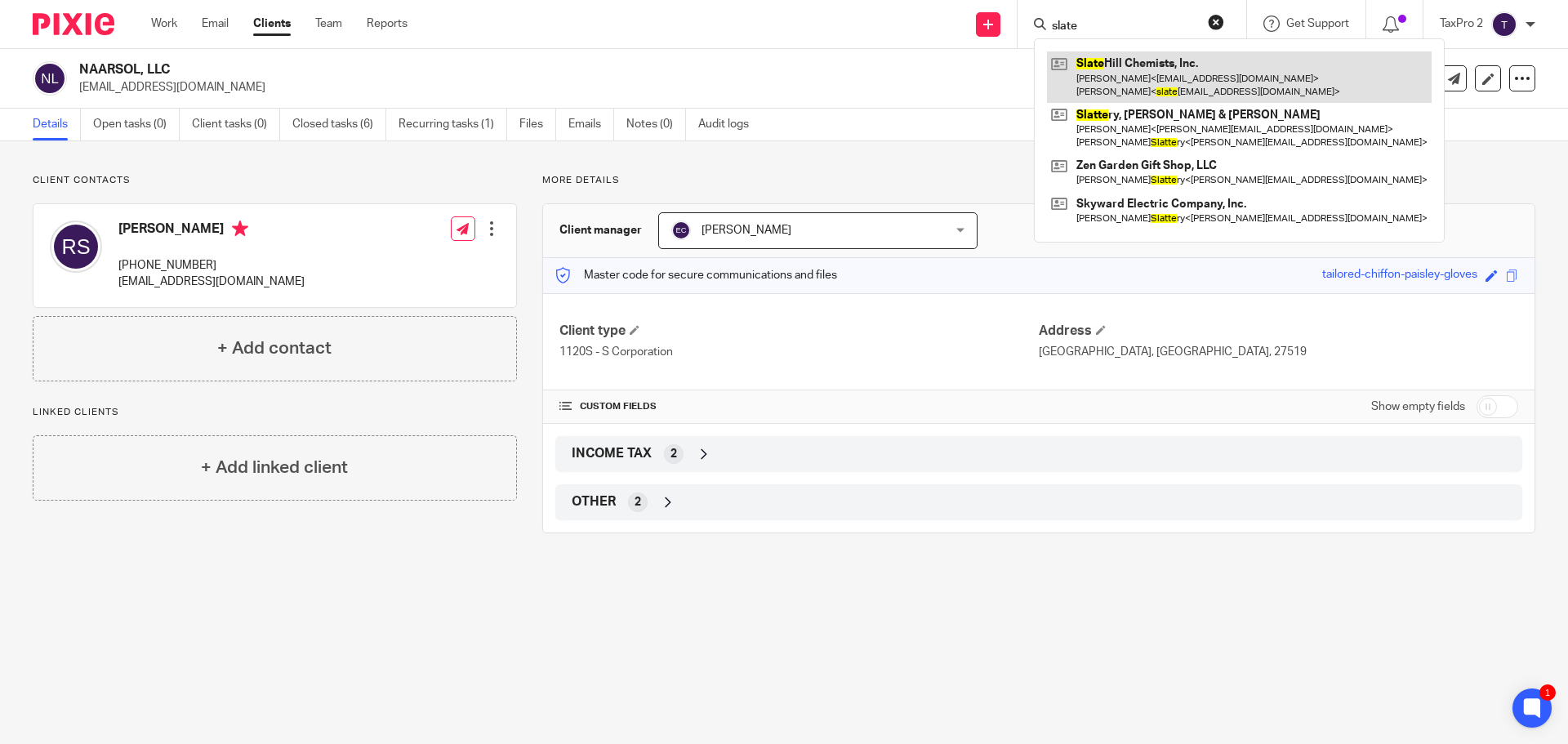
type input "slate"
click at [1157, 69] on link at bounding box center [1239, 76] width 384 height 50
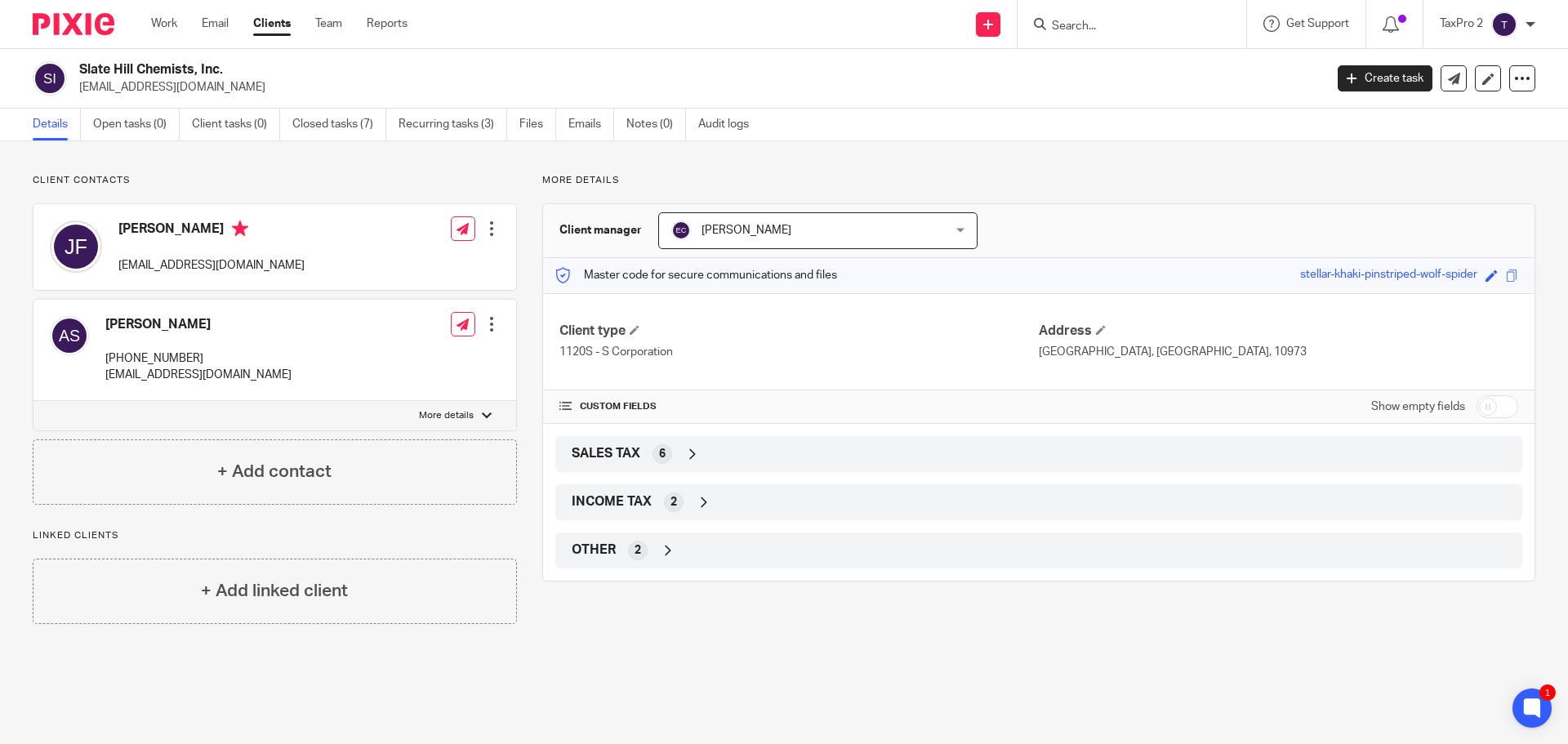
click at [1063, 33] on input "Search" at bounding box center [1123, 27] width 147 height 14
type input "tarbor"
click at [1178, 78] on link at bounding box center [1185, 70] width 276 height 38
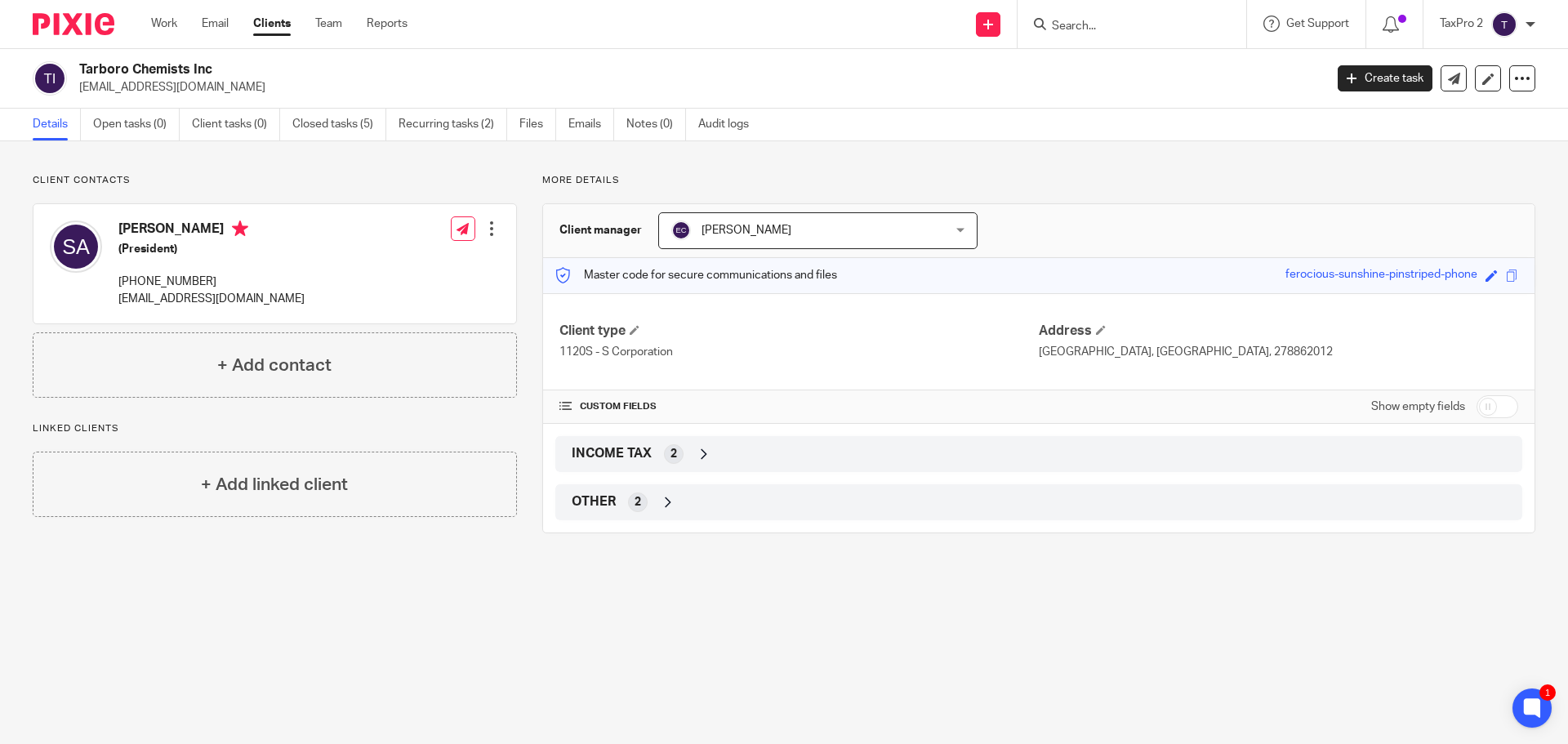
click at [1101, 35] on div at bounding box center [1132, 24] width 229 height 49
click at [1064, 21] on input "Search" at bounding box center [1123, 27] width 147 height 14
type input "vssr"
click at [1425, 704] on main "Tarboro Chemists Inc [EMAIL_ADDRESS][DOMAIN_NAME] Create task Export data Merge…" at bounding box center [784, 372] width 1568 height 744
click at [1526, 705] on icon at bounding box center [1532, 707] width 13 height 13
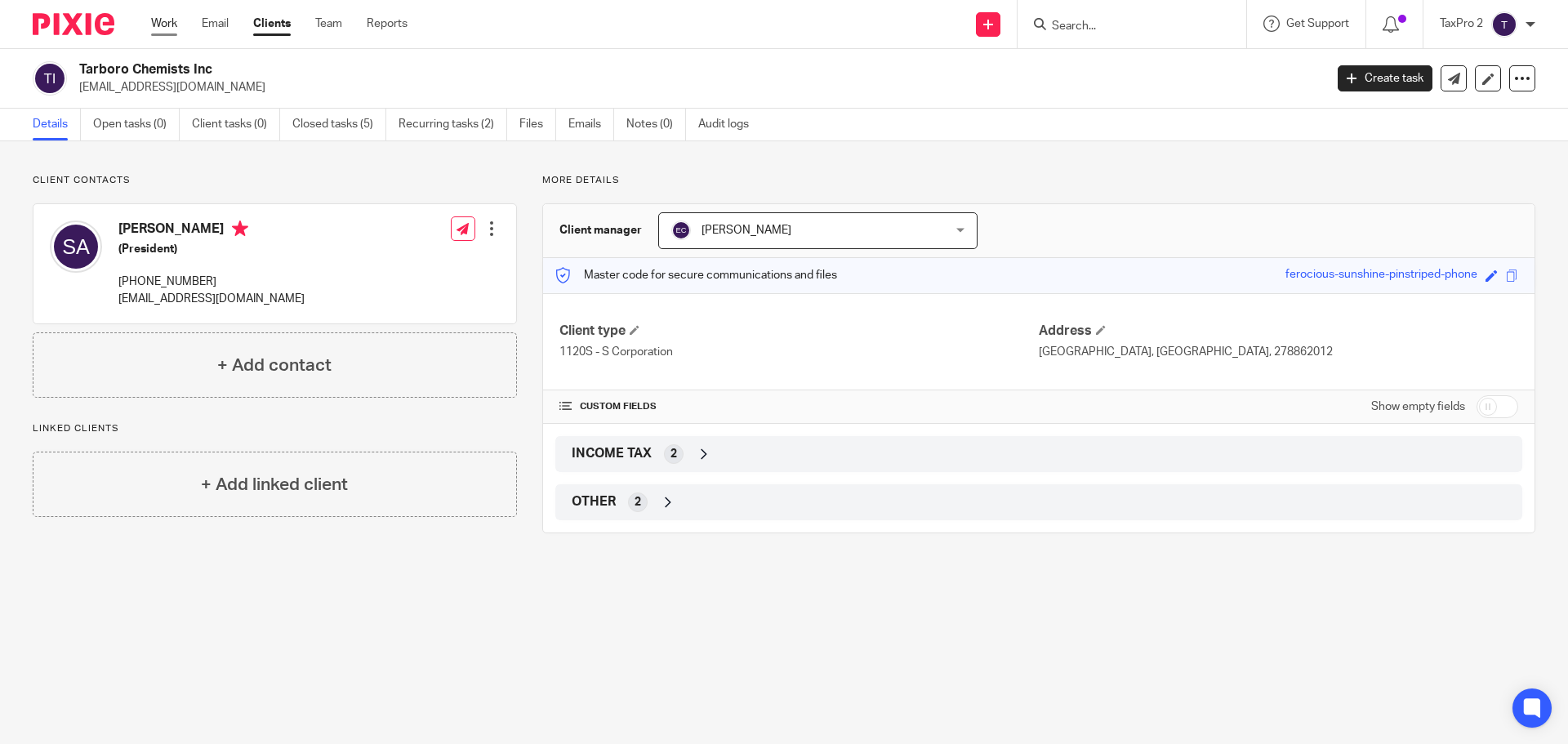
click at [163, 19] on link "Work" at bounding box center [164, 23] width 26 height 16
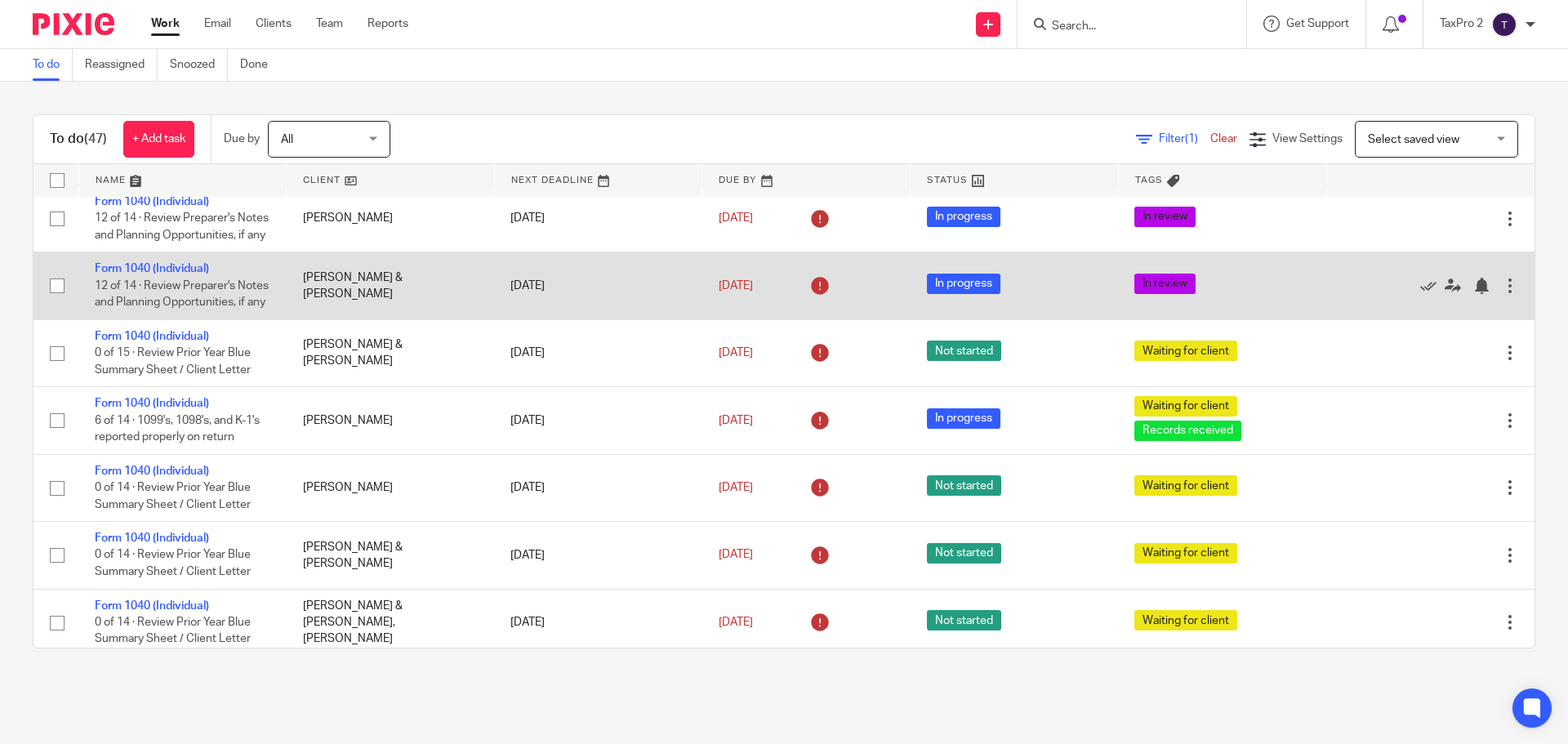
scroll to position [408, 0]
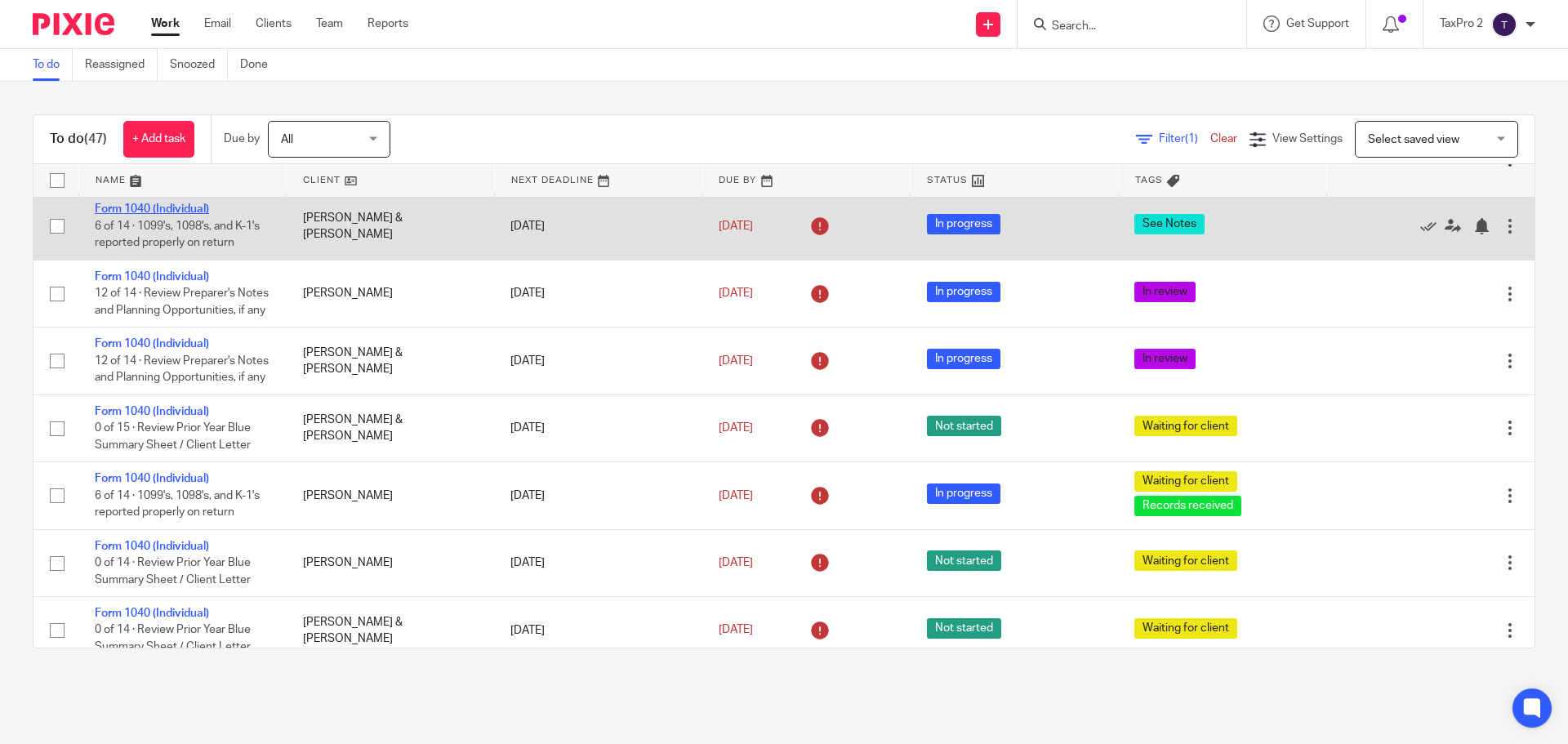
click at [126, 215] on link "Form 1040 (Individual)" at bounding box center [151, 209] width 114 height 12
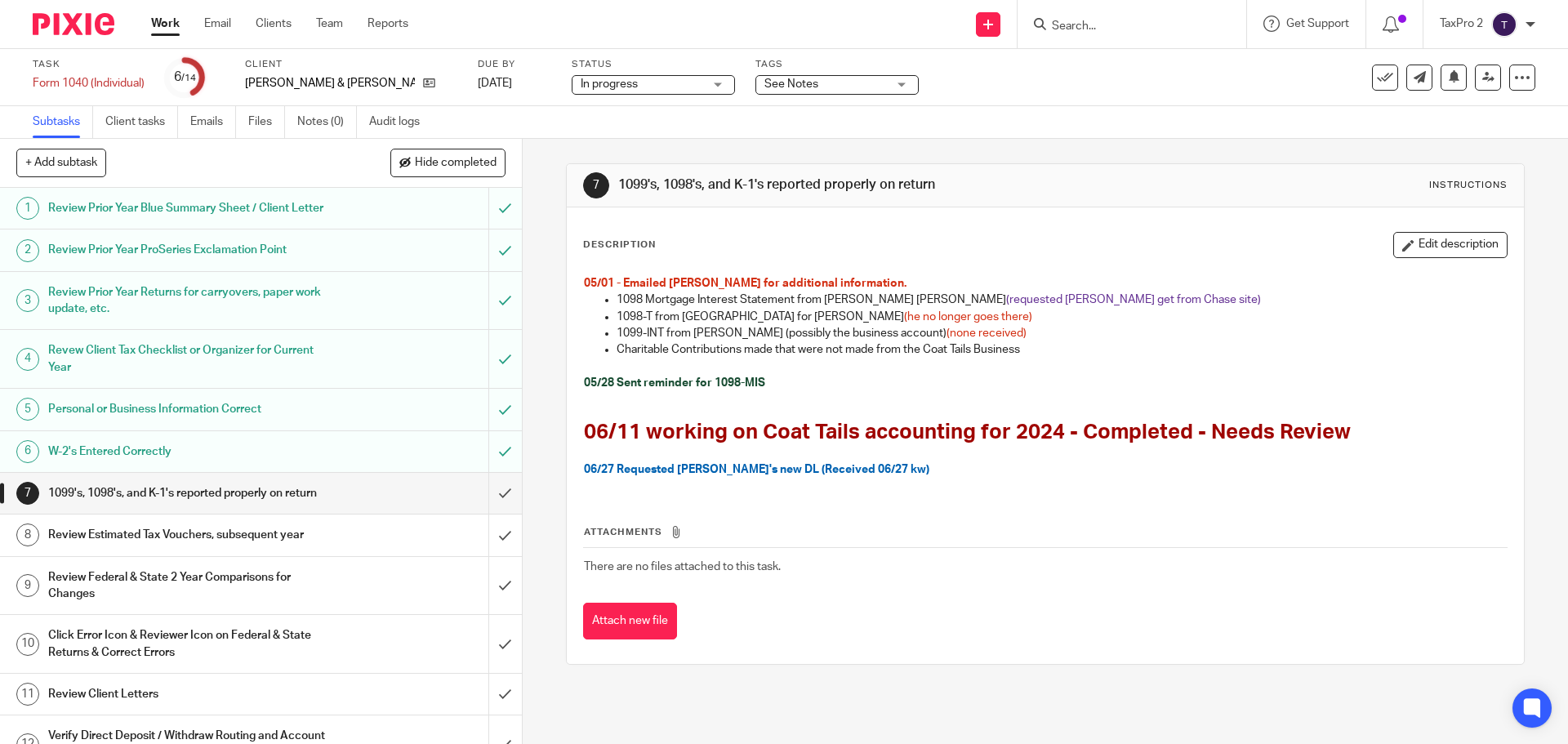
click at [167, 24] on link "Work" at bounding box center [166, 23] width 29 height 16
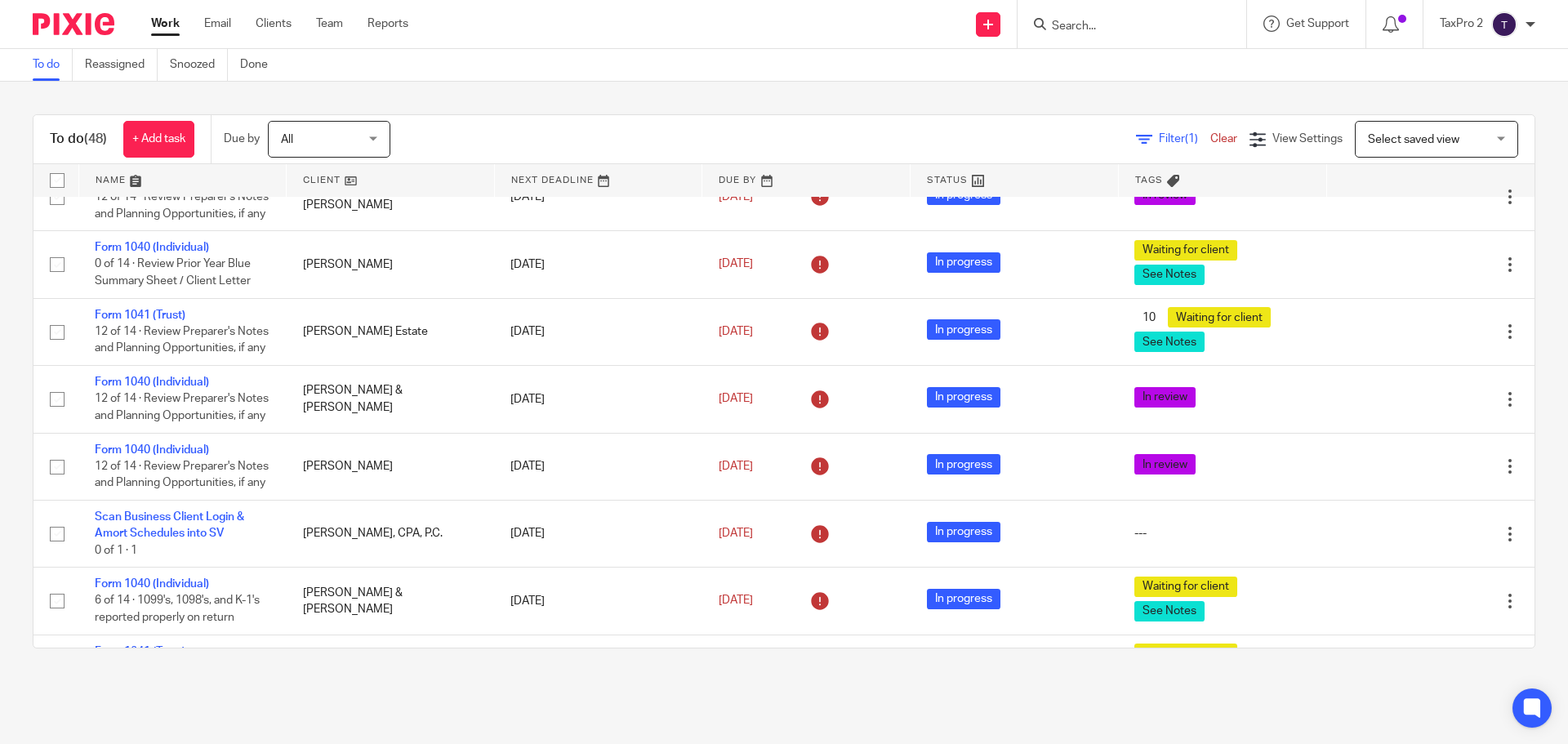
scroll to position [1878, 0]
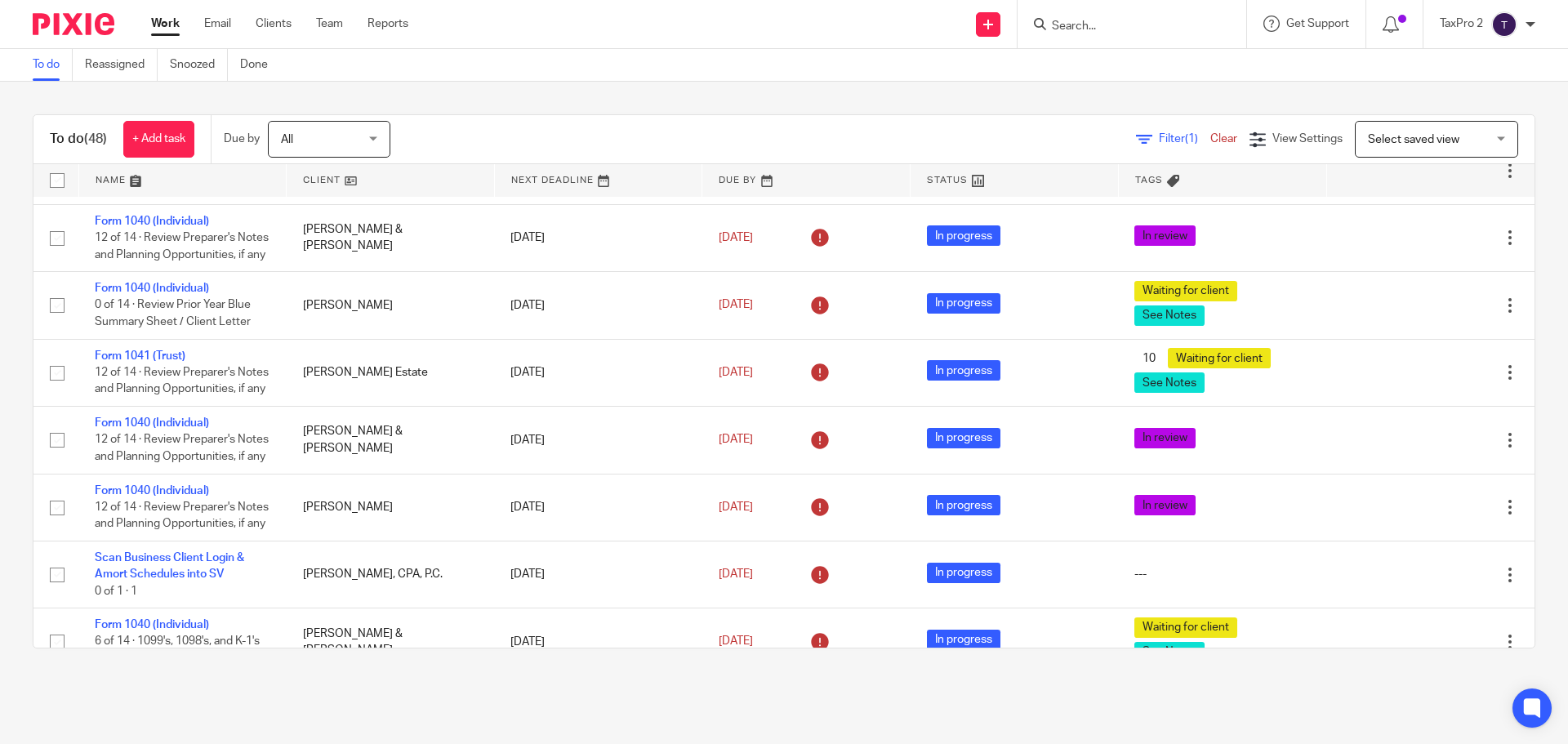
click at [1100, 16] on form at bounding box center [1137, 23] width 174 height 21
click at [1070, 27] on input "Search" at bounding box center [1123, 27] width 147 height 14
type input "gup"
click at [1150, 70] on link at bounding box center [1181, 70] width 268 height 38
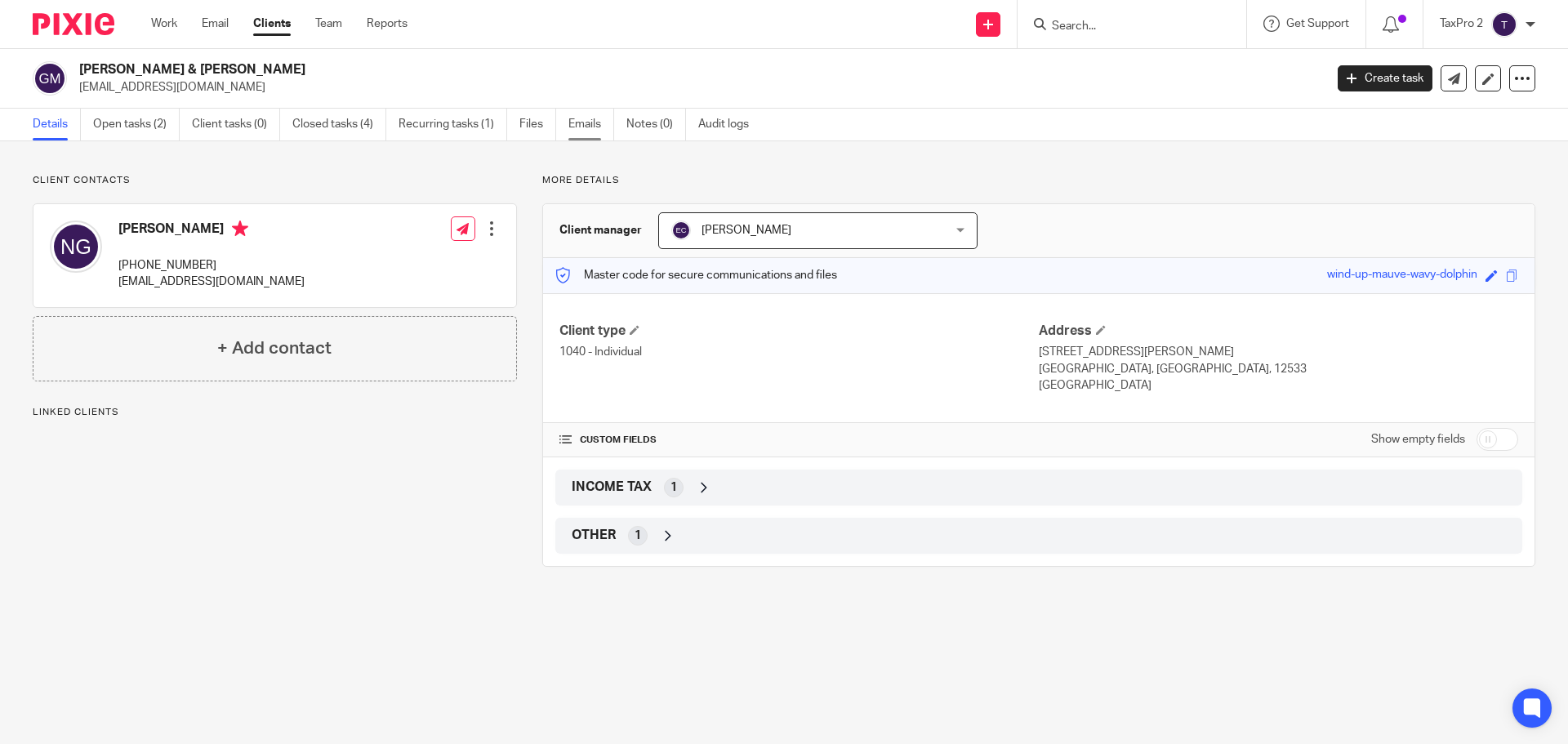
click at [586, 124] on link "Emails" at bounding box center [591, 124] width 46 height 31
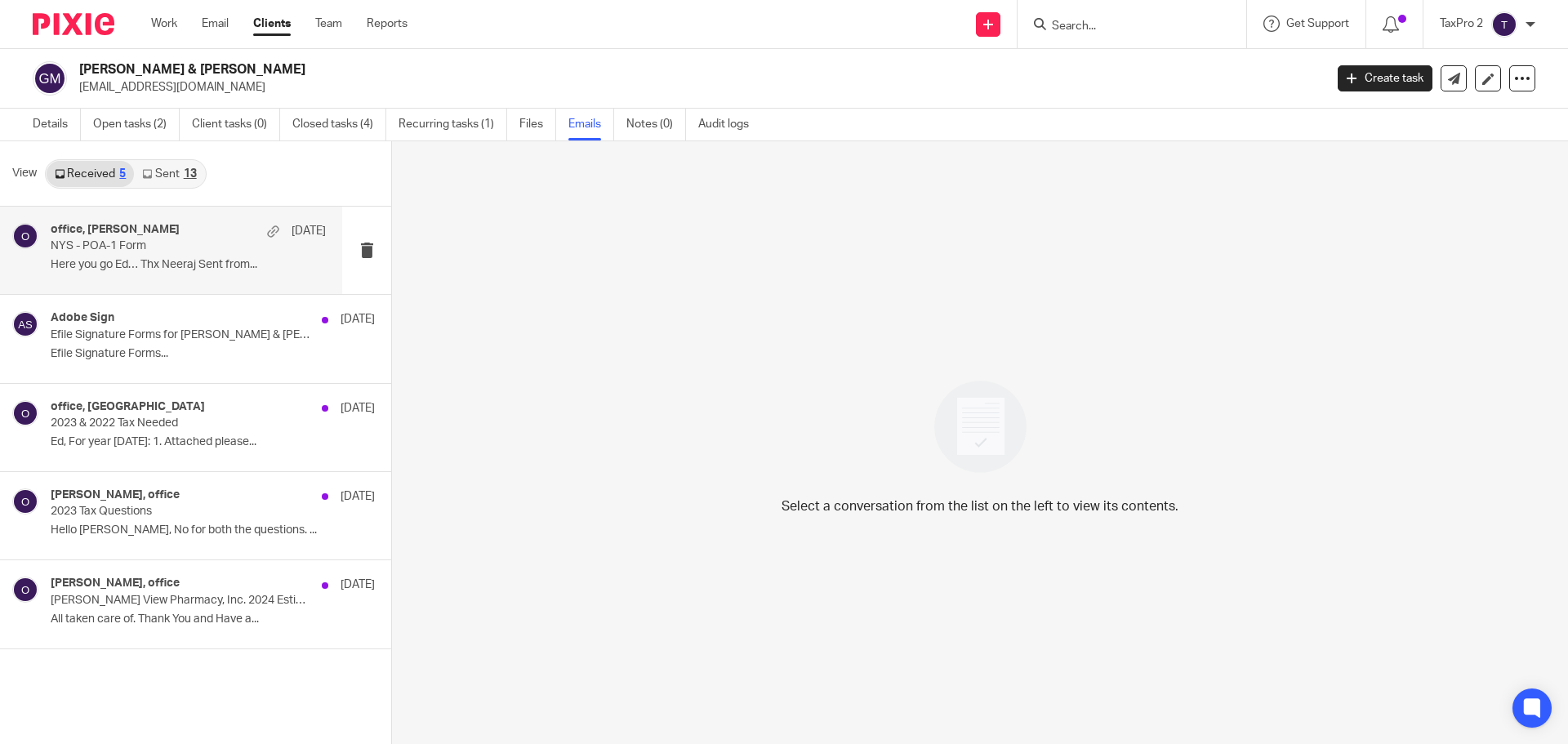
click at [185, 254] on div "office, [PERSON_NAME] [DATE] NYS - POA-1 Form Here you go Ed… Thx Neeraj Sent f…" at bounding box center [188, 250] width 275 height 55
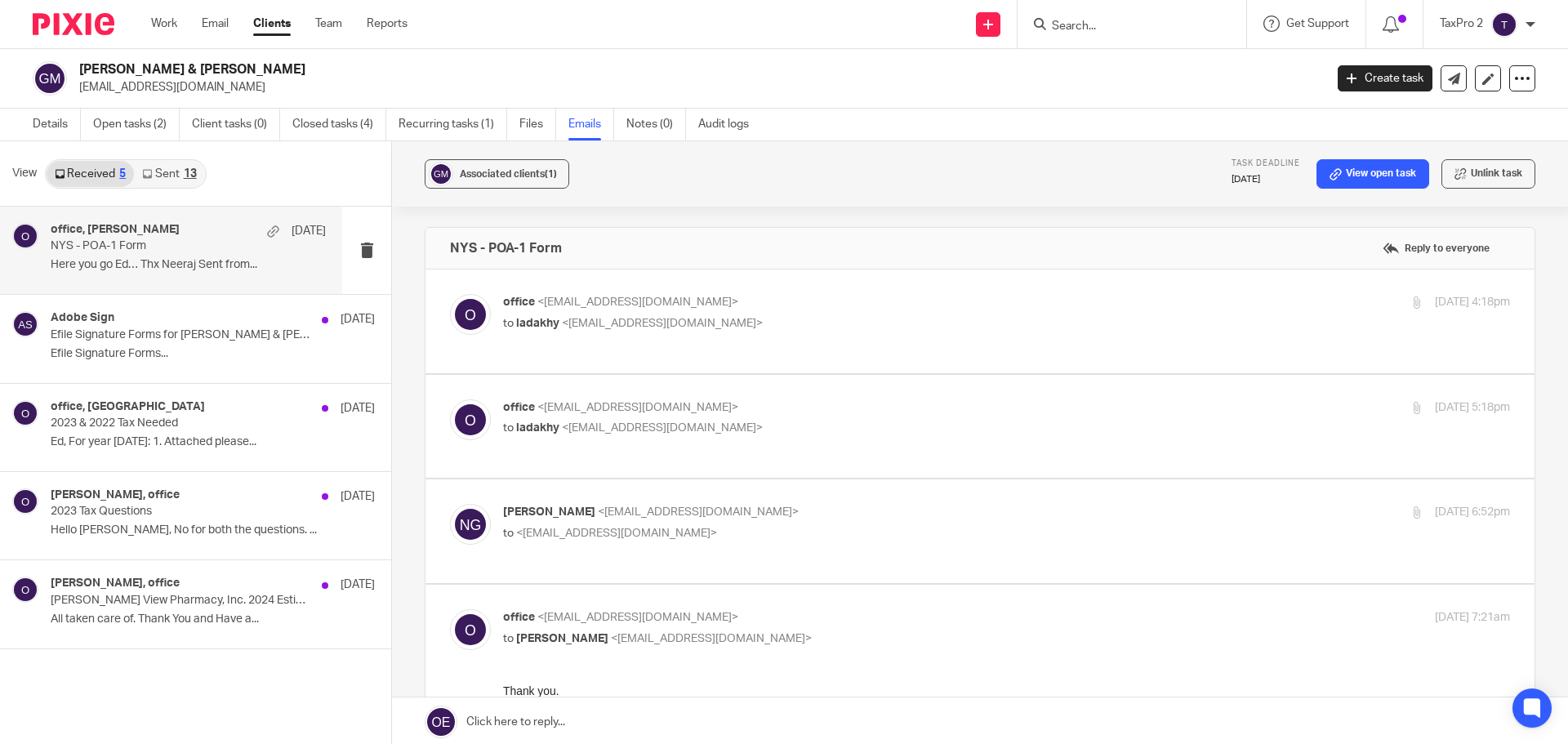
click at [169, 171] on link "Sent 13" at bounding box center [169, 174] width 70 height 26
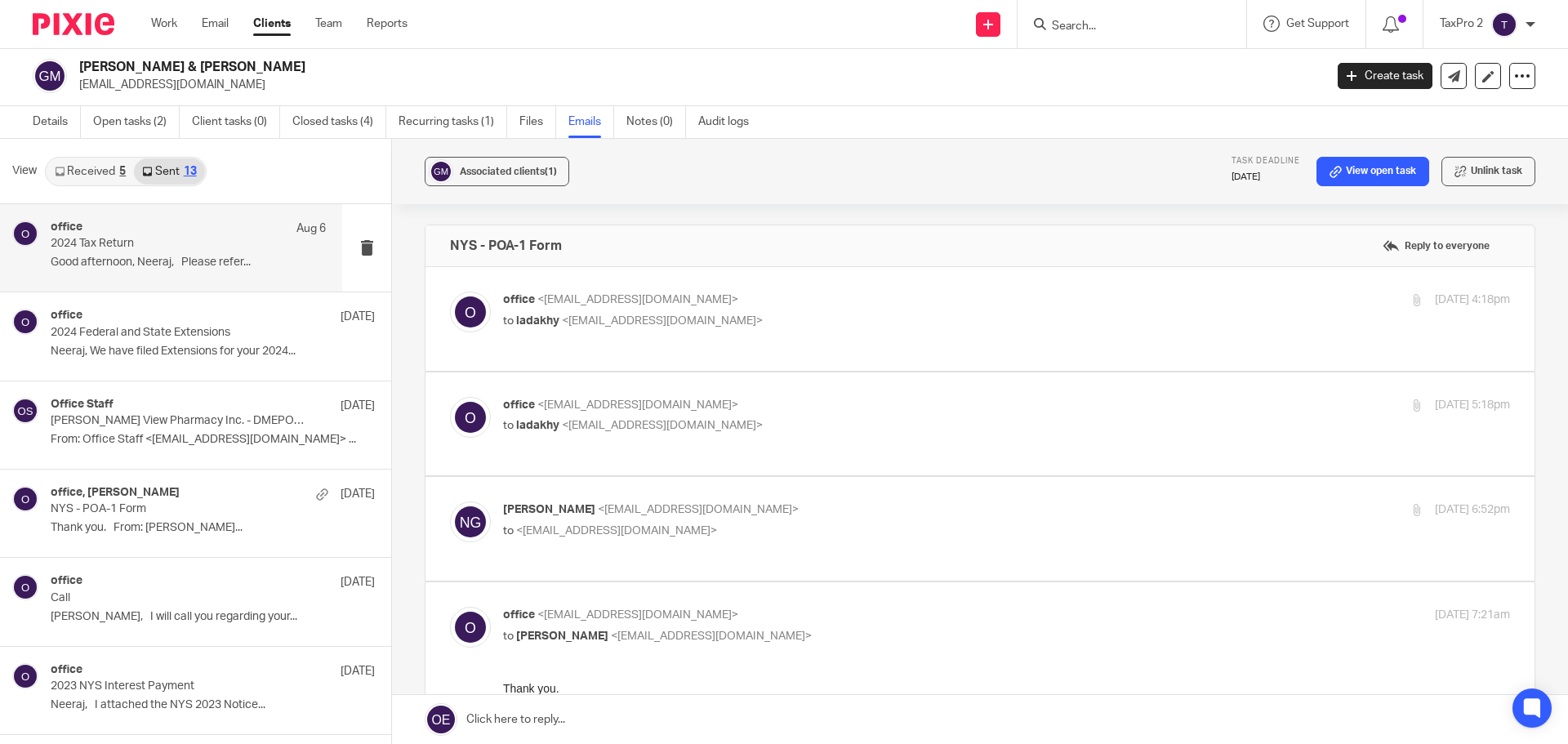
click at [181, 249] on p "2024 Tax Return" at bounding box center [160, 243] width 221 height 13
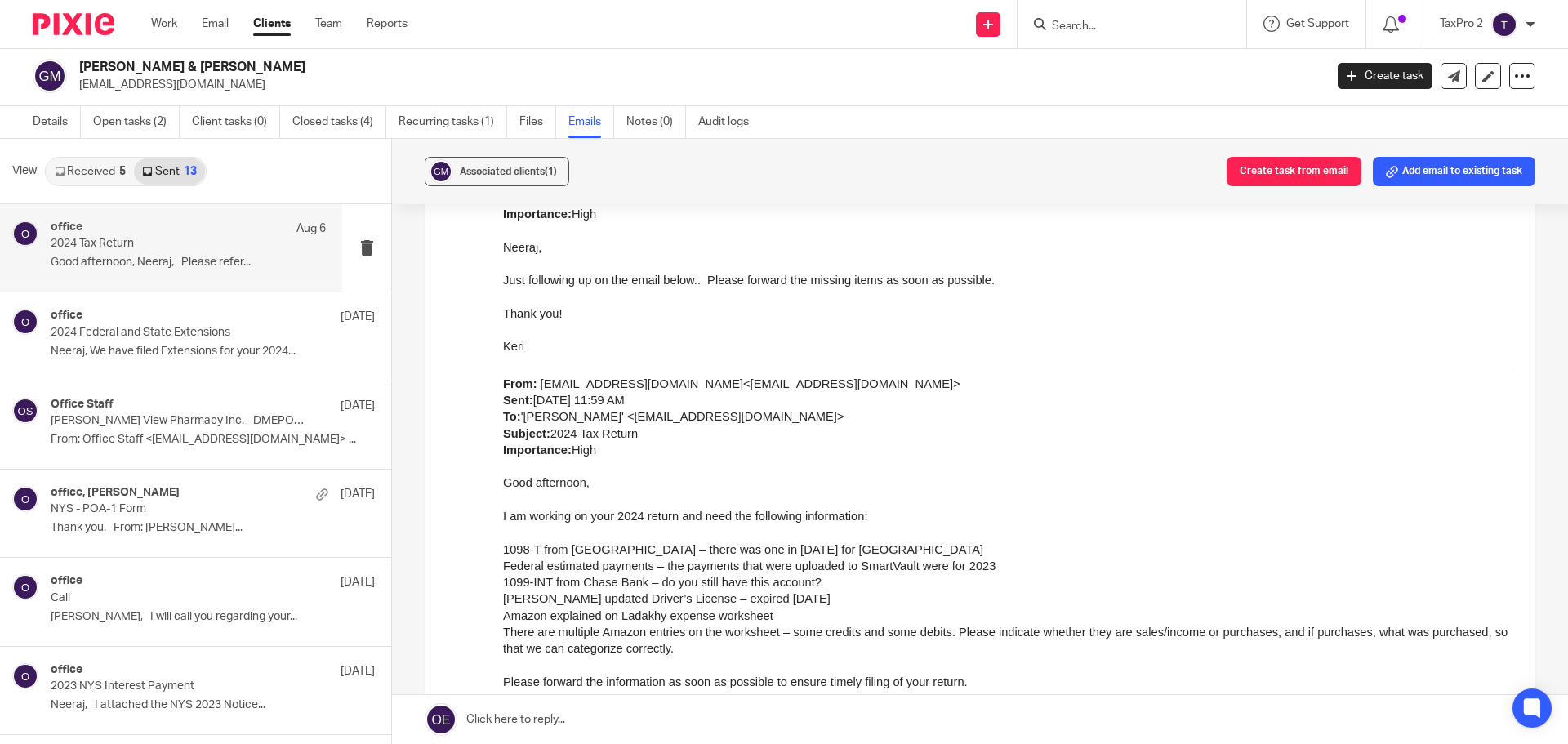
scroll to position [653, 0]
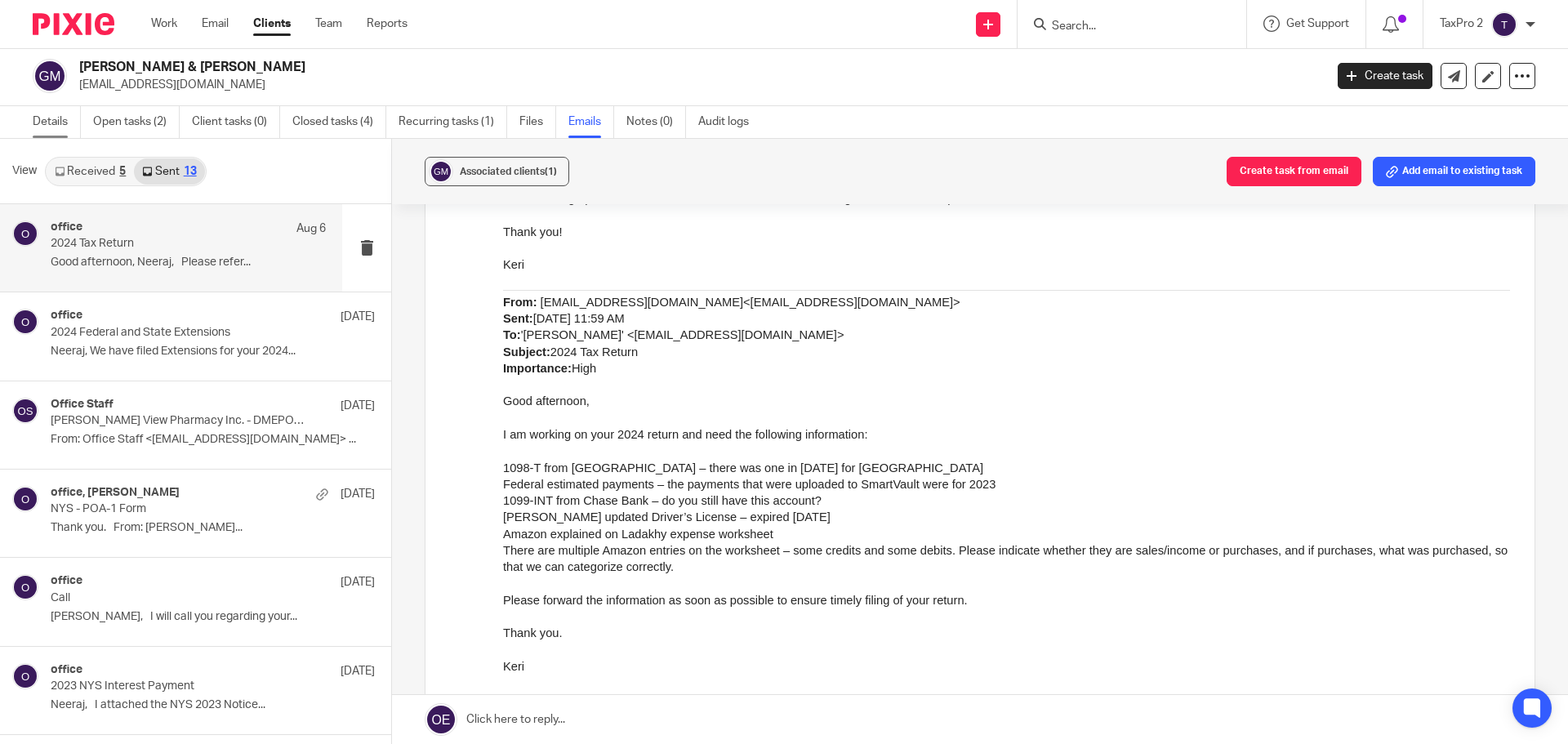
click at [54, 117] on link "Details" at bounding box center [57, 121] width 49 height 31
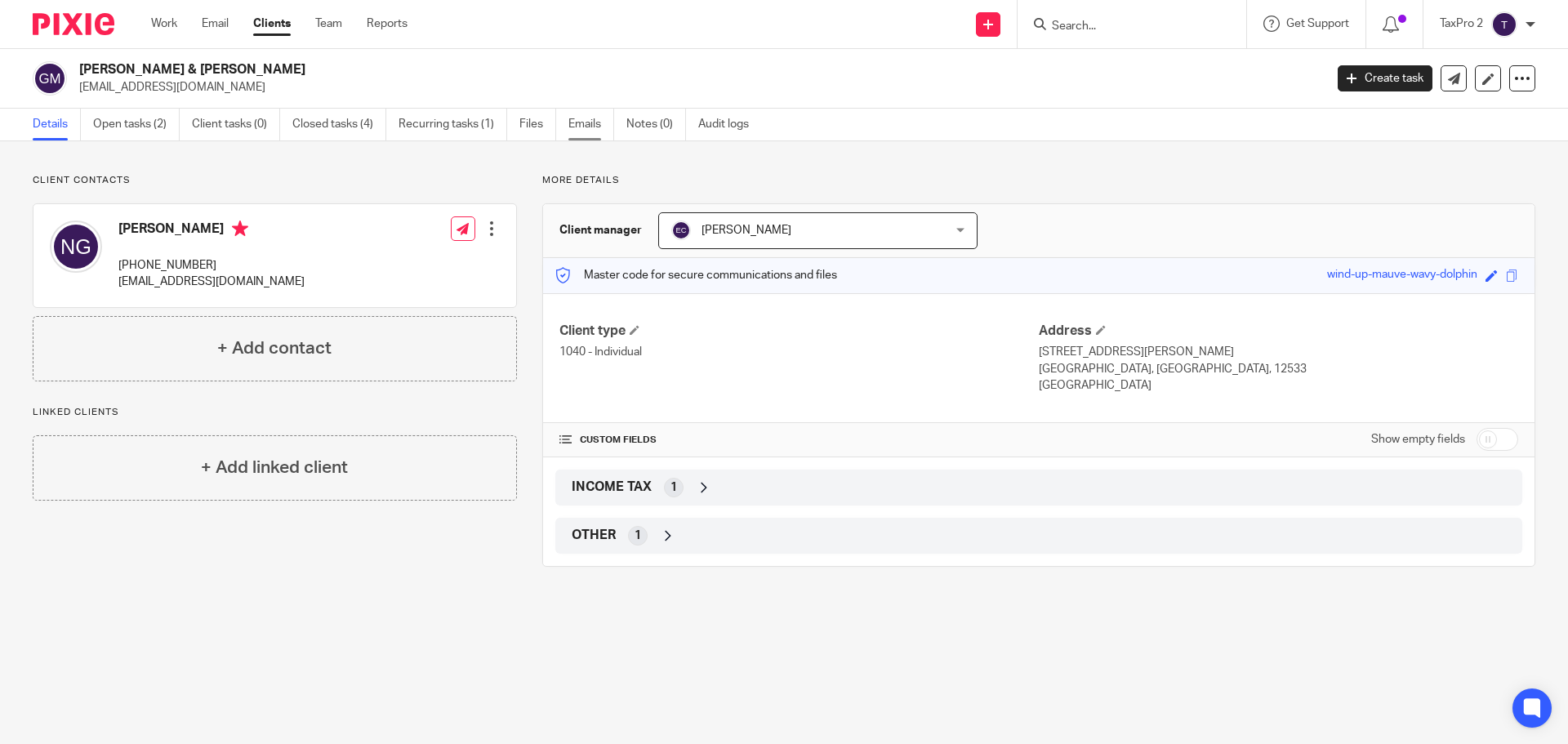
click at [596, 128] on link "Emails" at bounding box center [591, 124] width 46 height 31
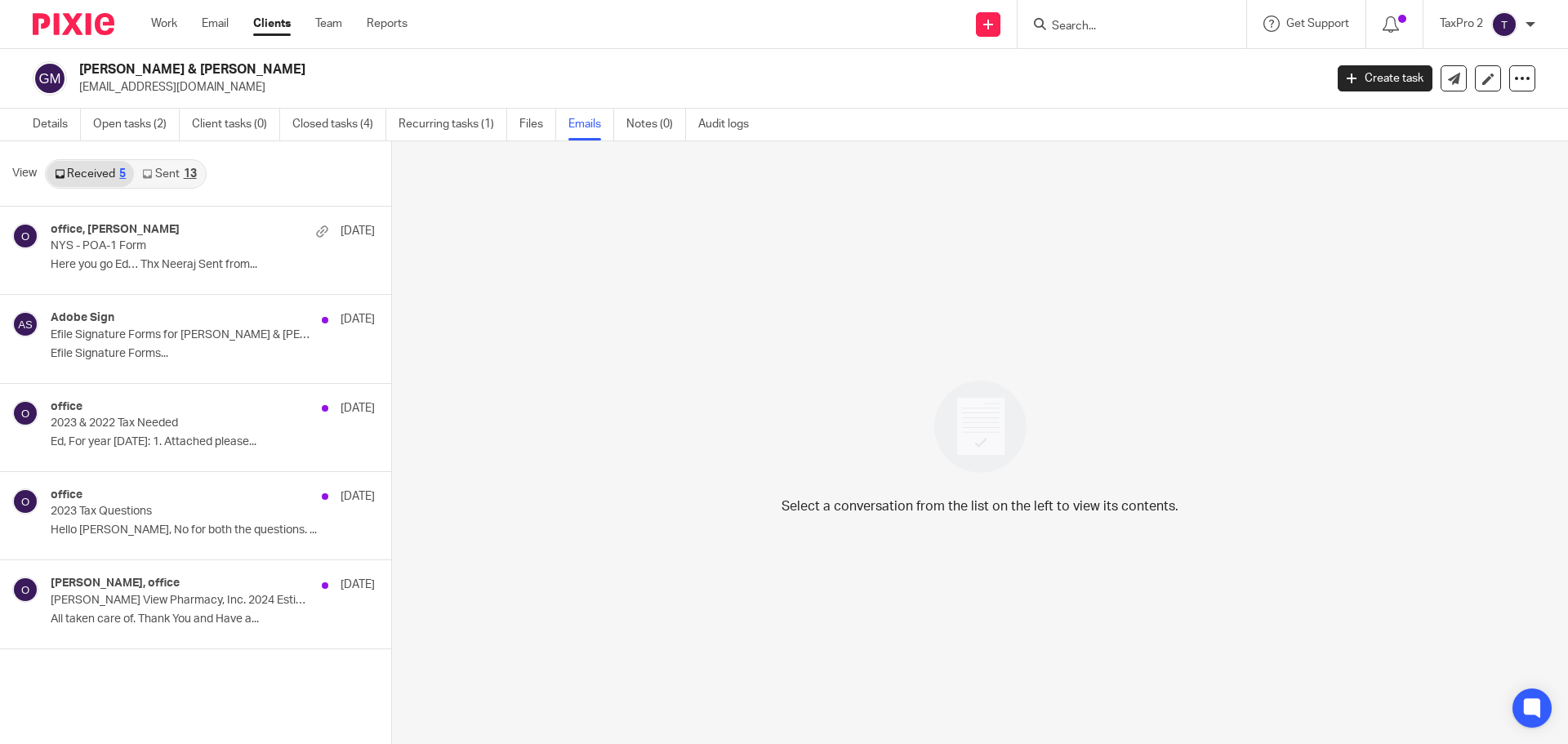
click at [167, 171] on link "Sent 13" at bounding box center [169, 174] width 70 height 26
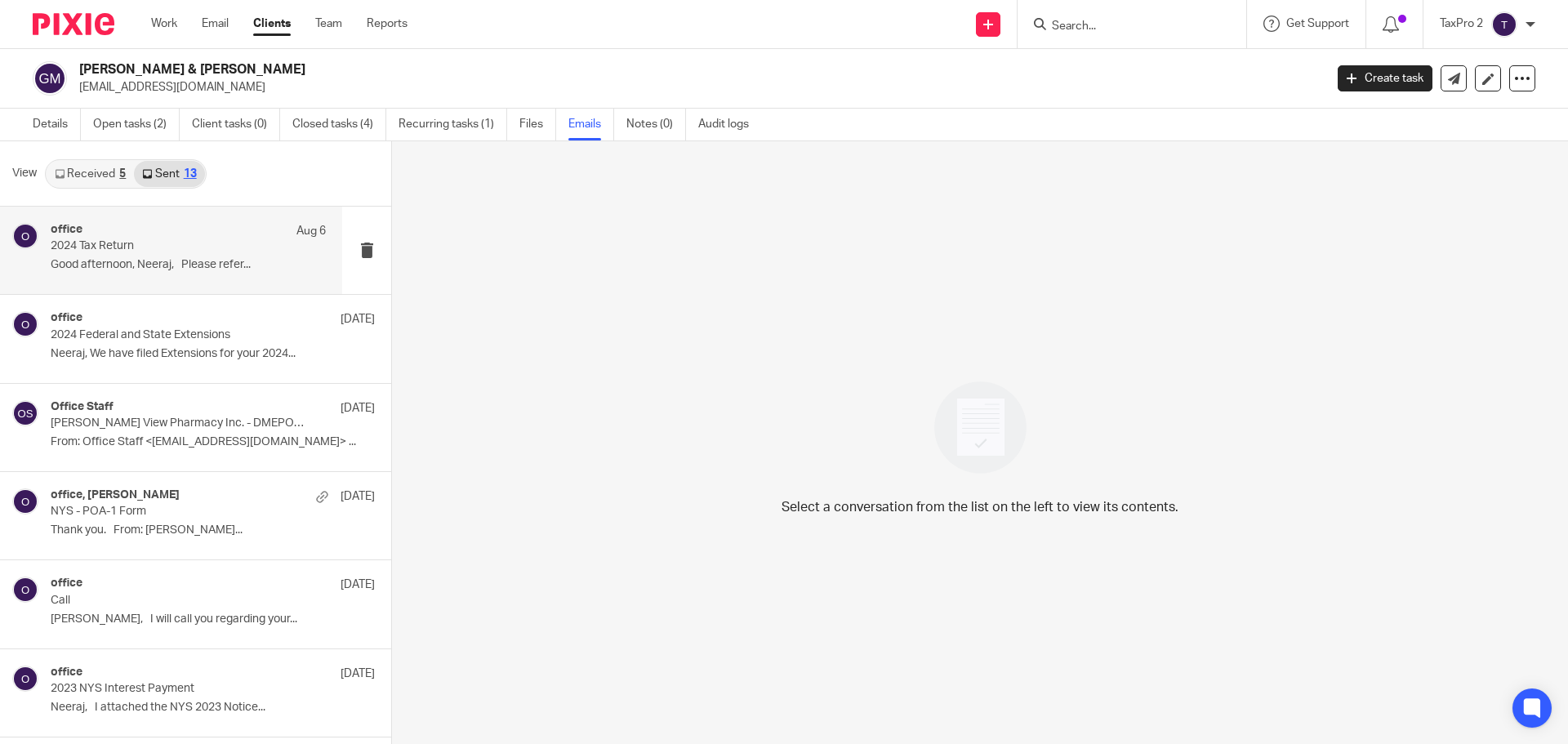
click at [160, 244] on p "2024 Tax Return" at bounding box center [160, 246] width 221 height 13
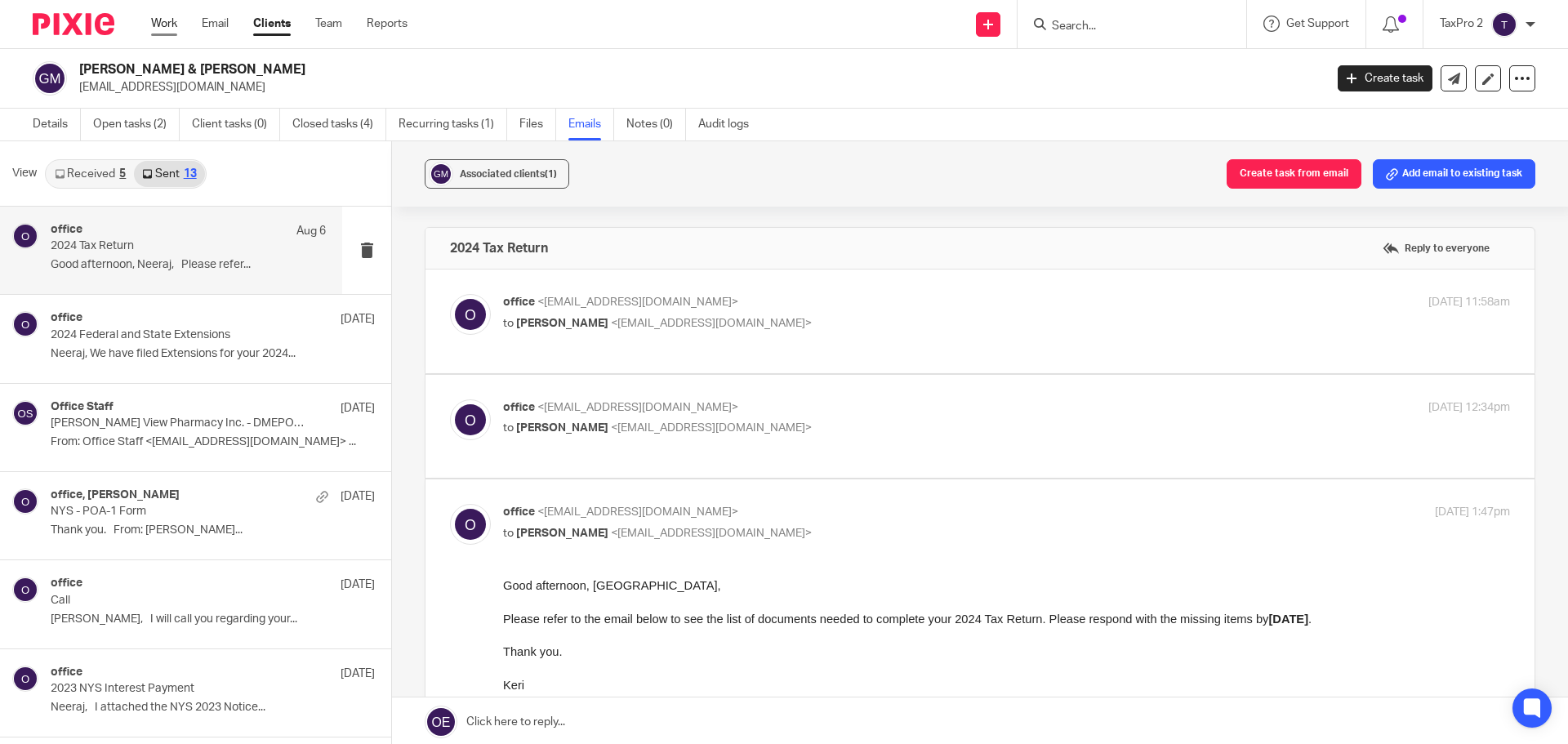
click at [161, 30] on link "Work" at bounding box center [164, 23] width 26 height 16
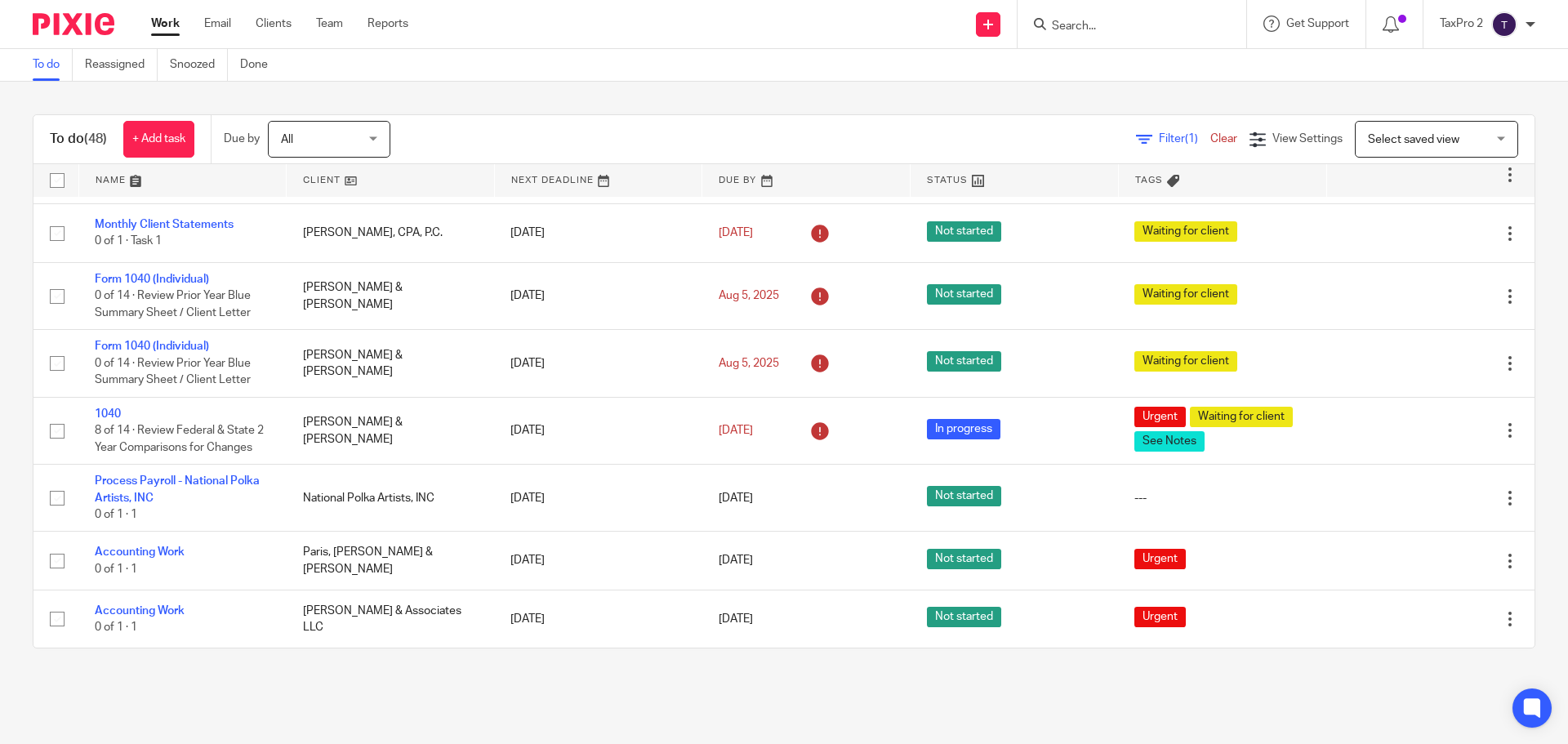
scroll to position [3131, 0]
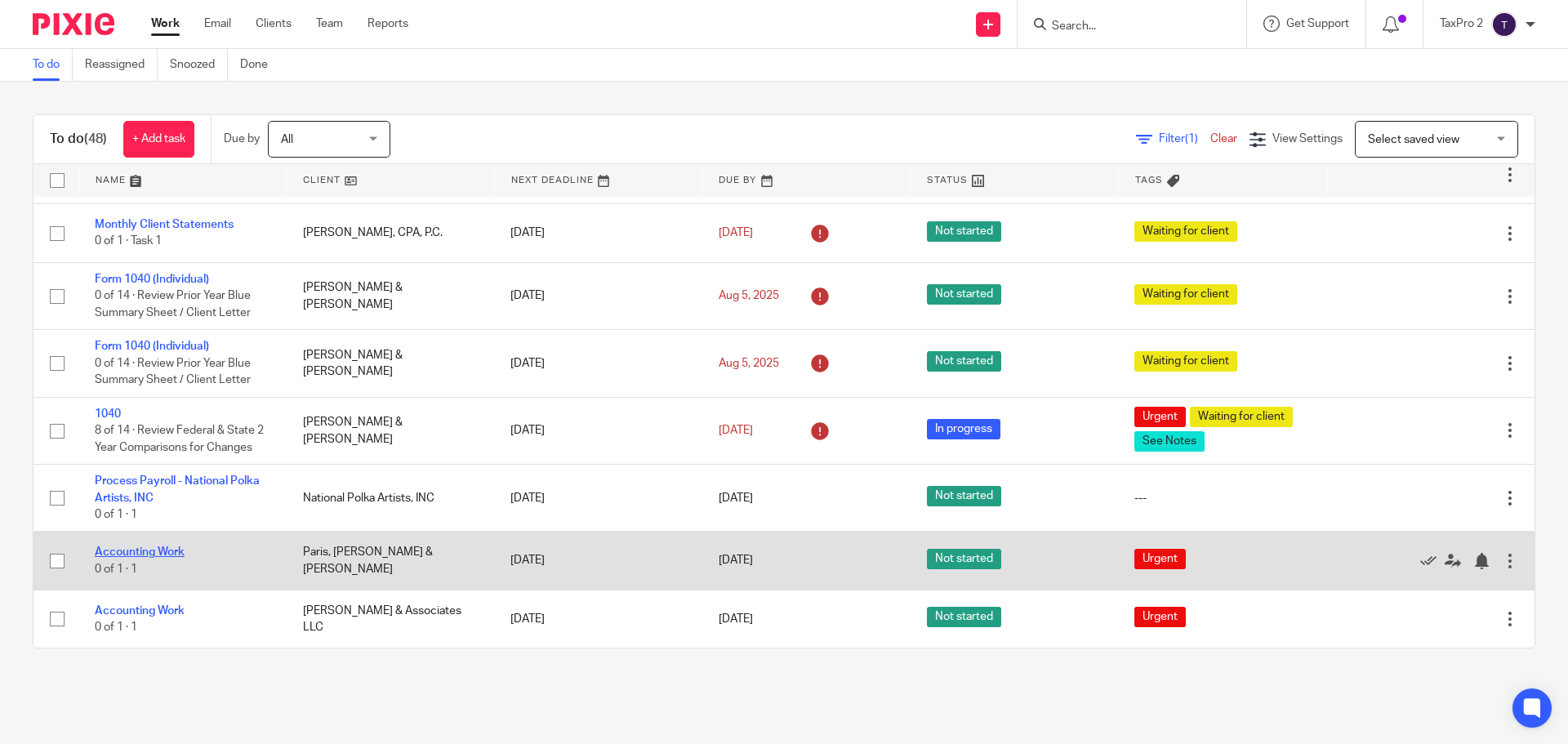
click at [124, 552] on link "Accounting Work" at bounding box center [140, 551] width 90 height 12
